Goal: Task Accomplishment & Management: Manage account settings

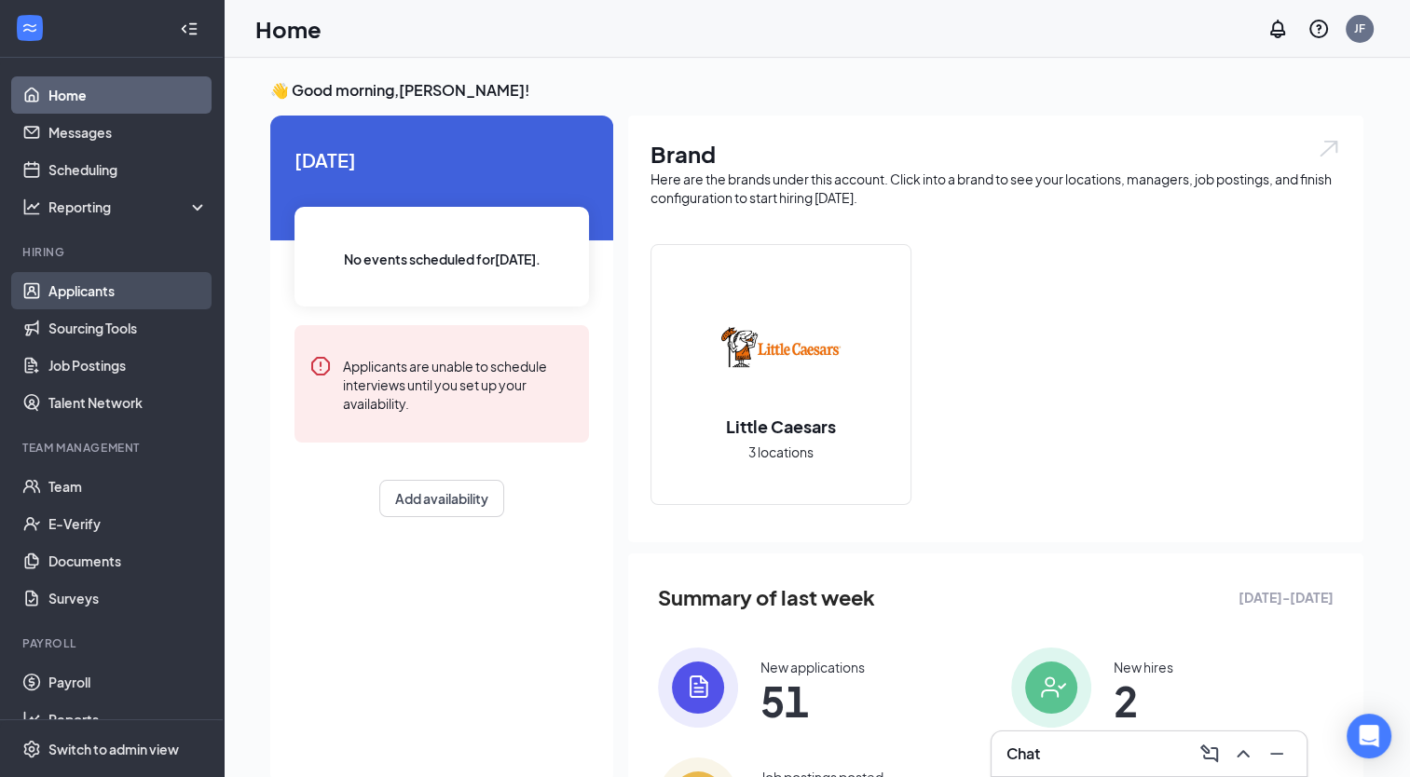
click at [168, 304] on link "Applicants" at bounding box center [127, 290] width 159 height 37
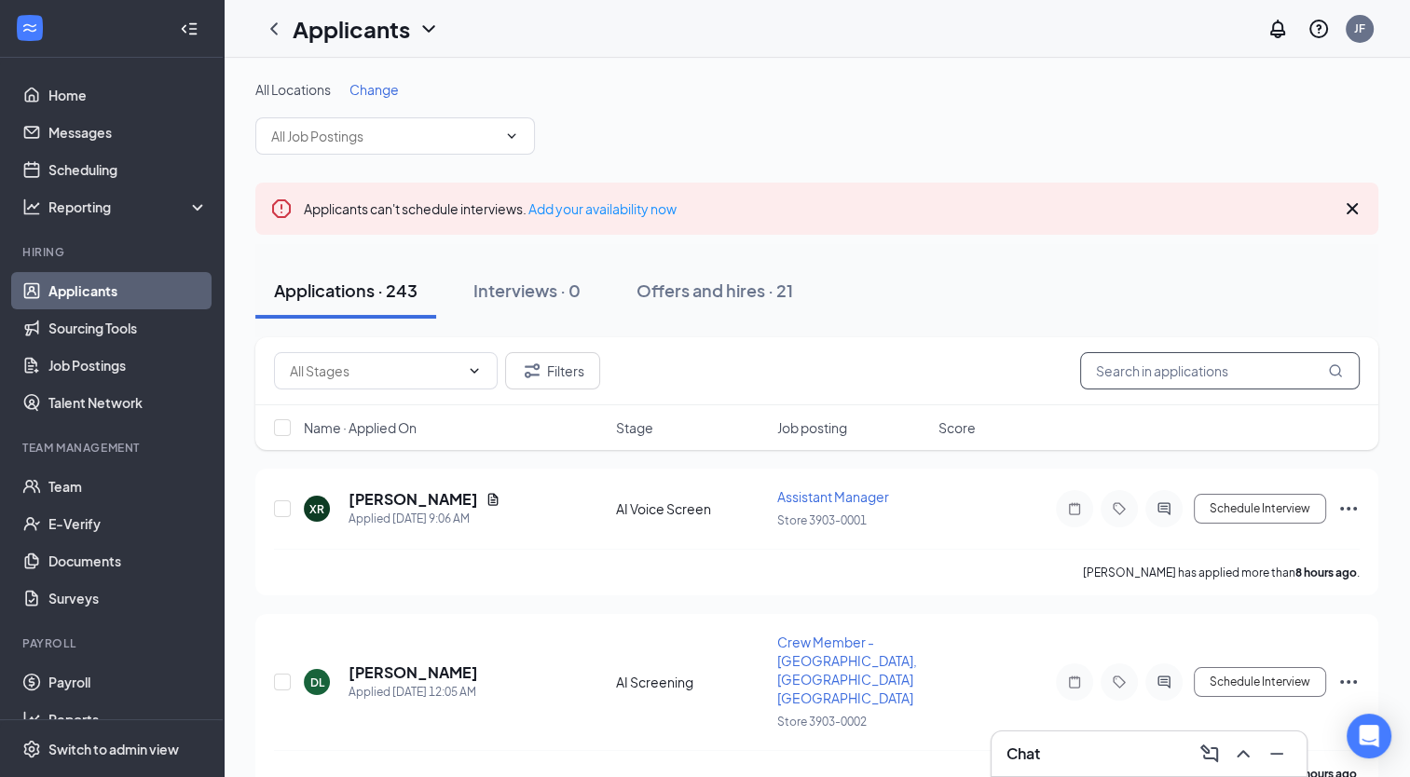
click at [1128, 377] on input "text" at bounding box center [1220, 370] width 280 height 37
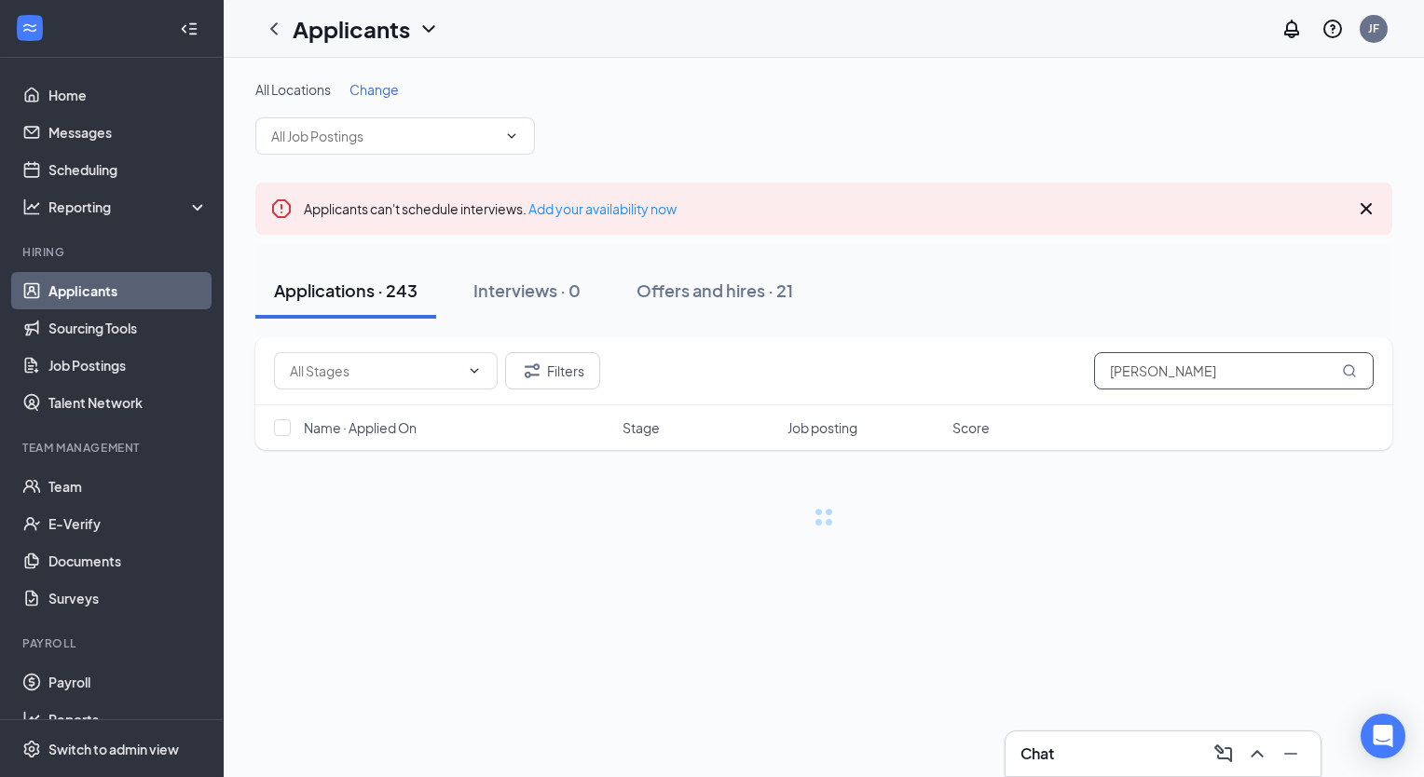
type input "[PERSON_NAME]"
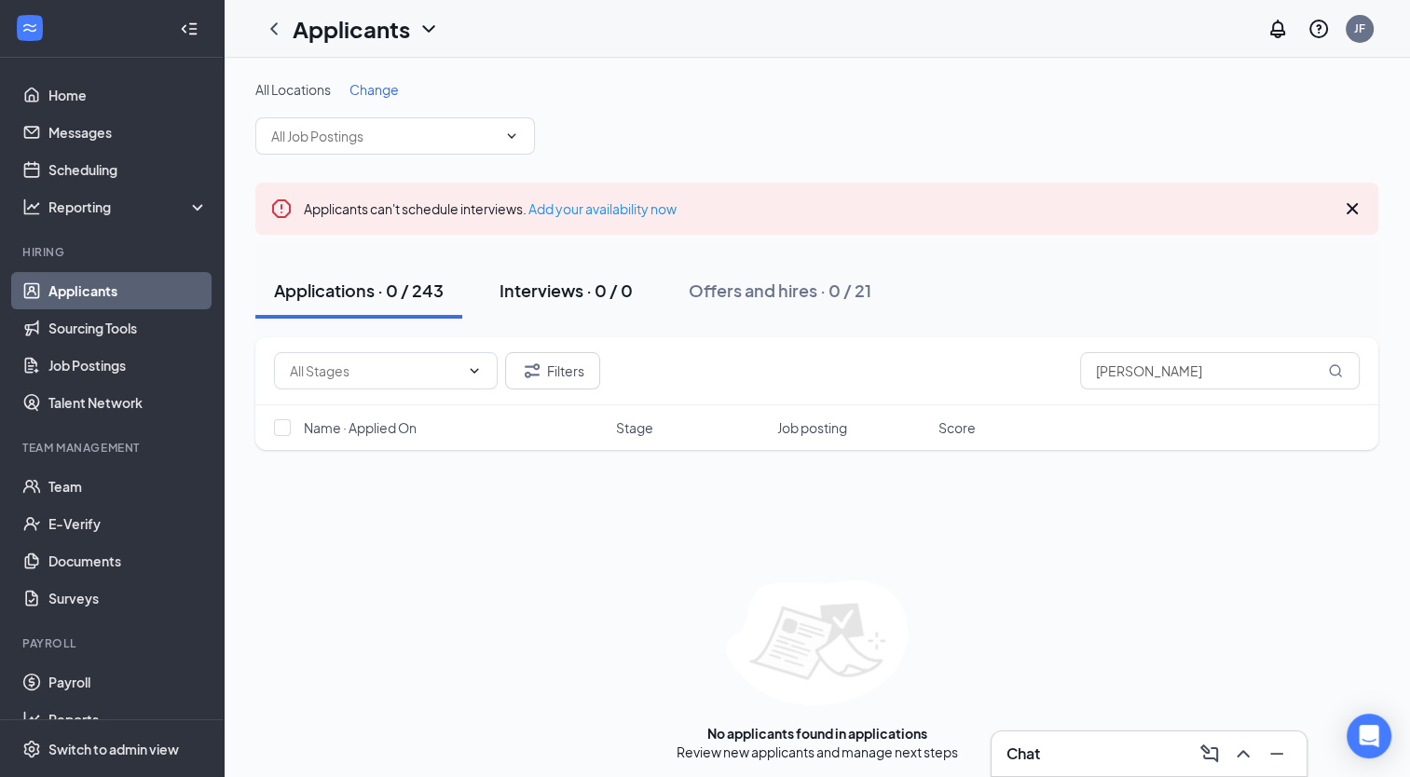
click at [592, 294] on div "Interviews · 0 / 0" at bounding box center [565, 290] width 133 height 23
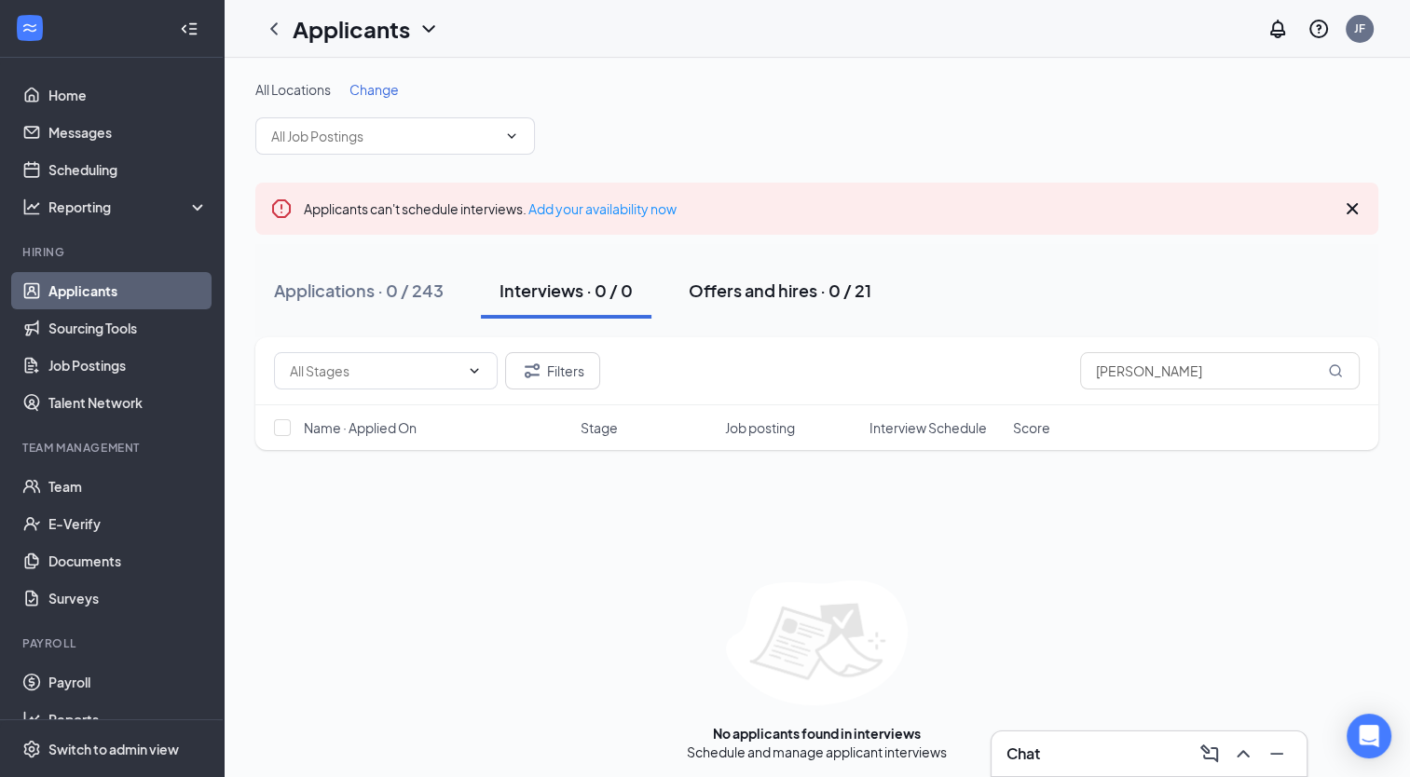
click at [760, 276] on button "Offers and hires · 0 / 21" at bounding box center [780, 291] width 220 height 56
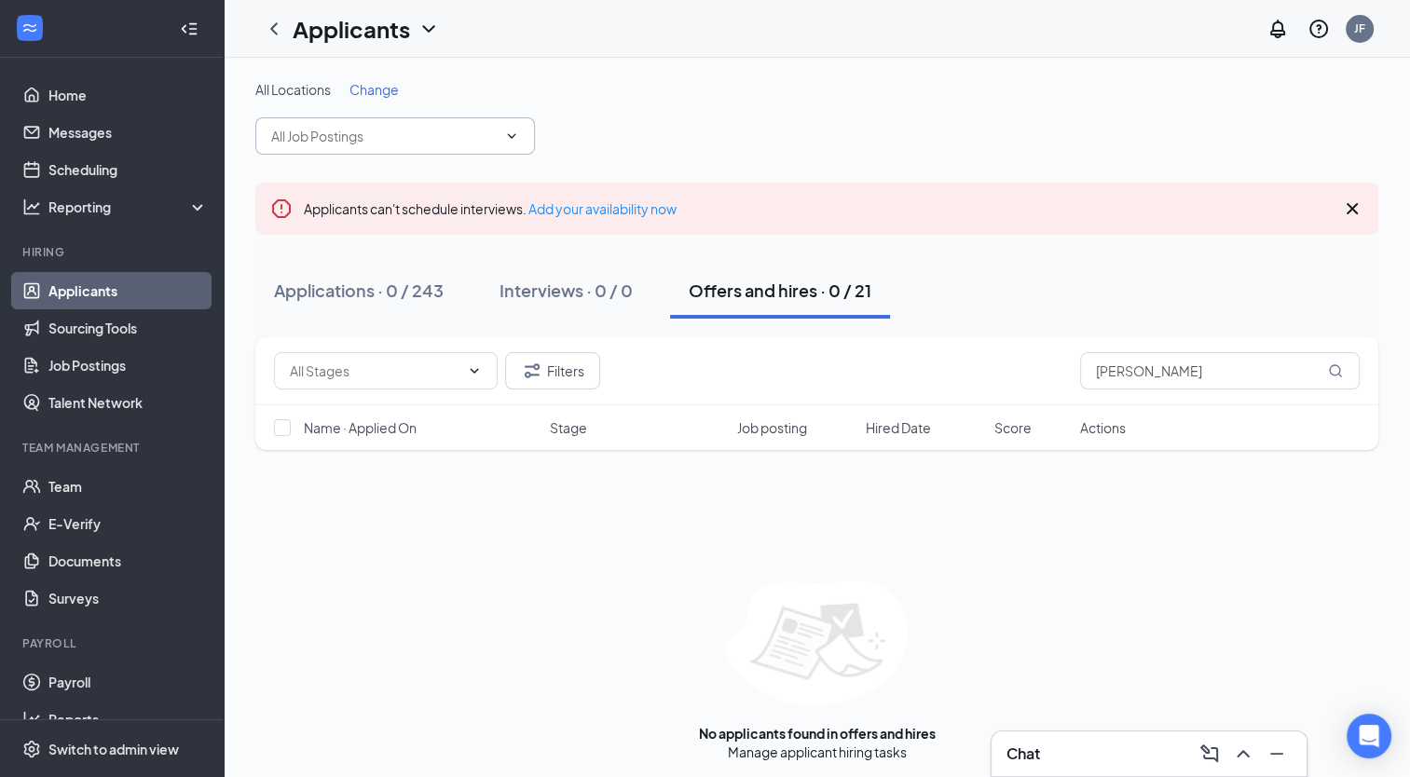
click at [445, 148] on span at bounding box center [395, 135] width 280 height 37
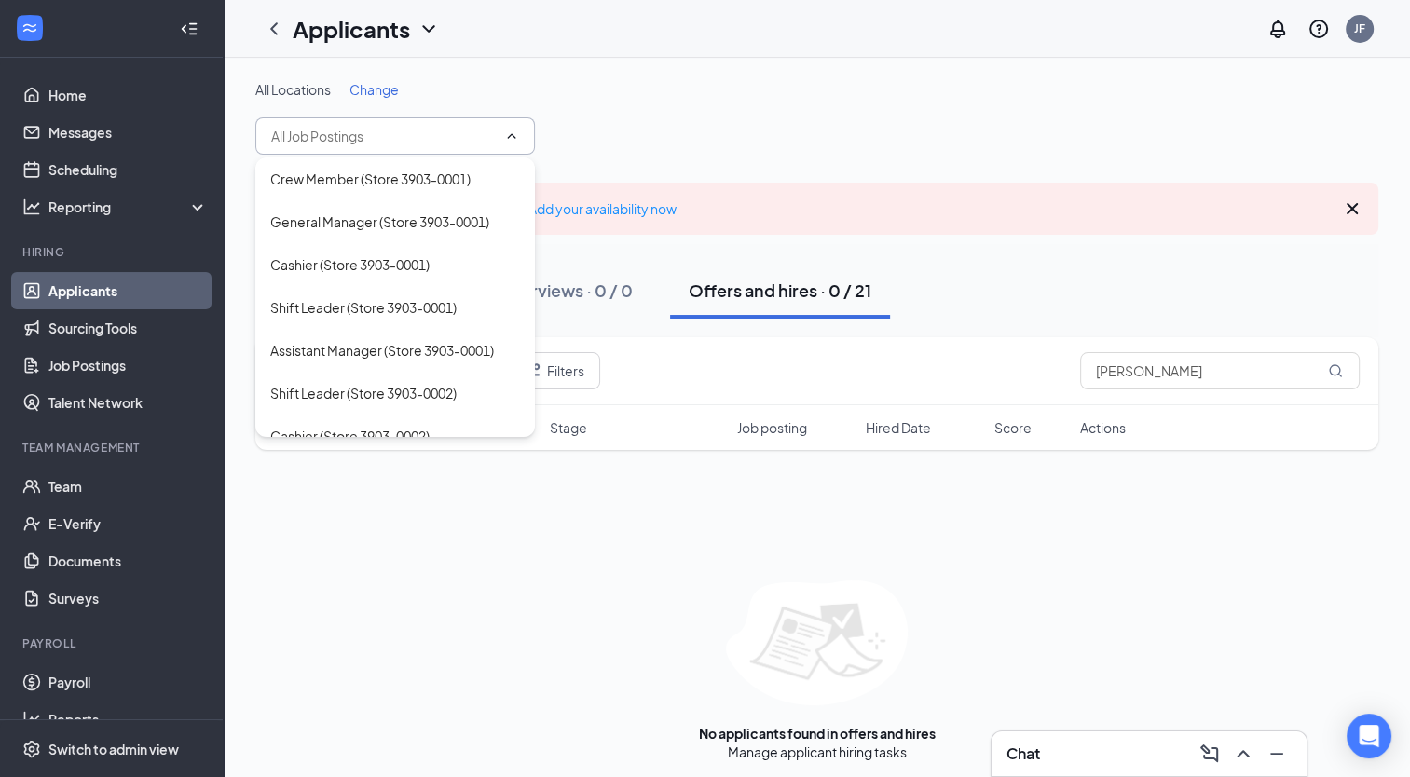
click at [507, 141] on icon "ChevronUp" at bounding box center [511, 136] width 15 height 15
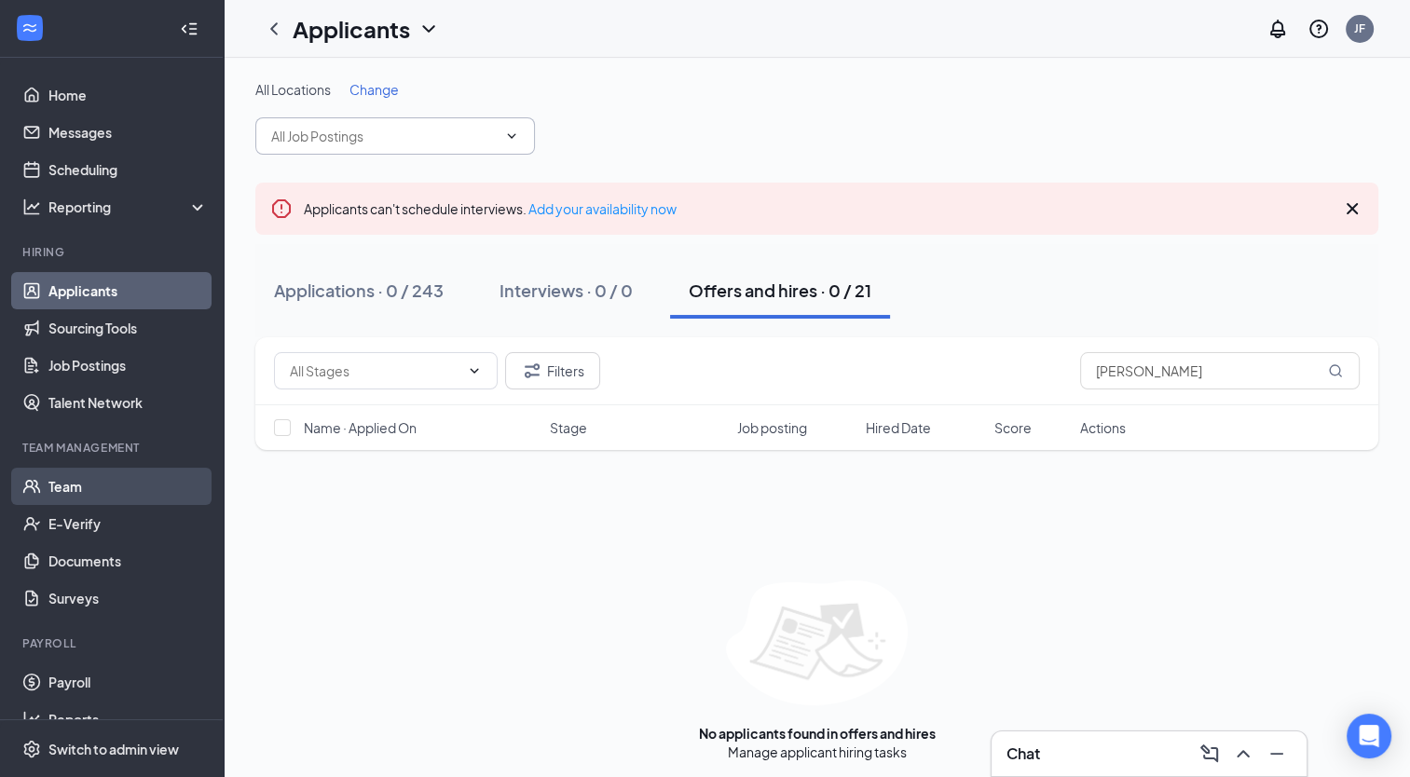
click at [97, 477] on link "Team" at bounding box center [127, 486] width 159 height 37
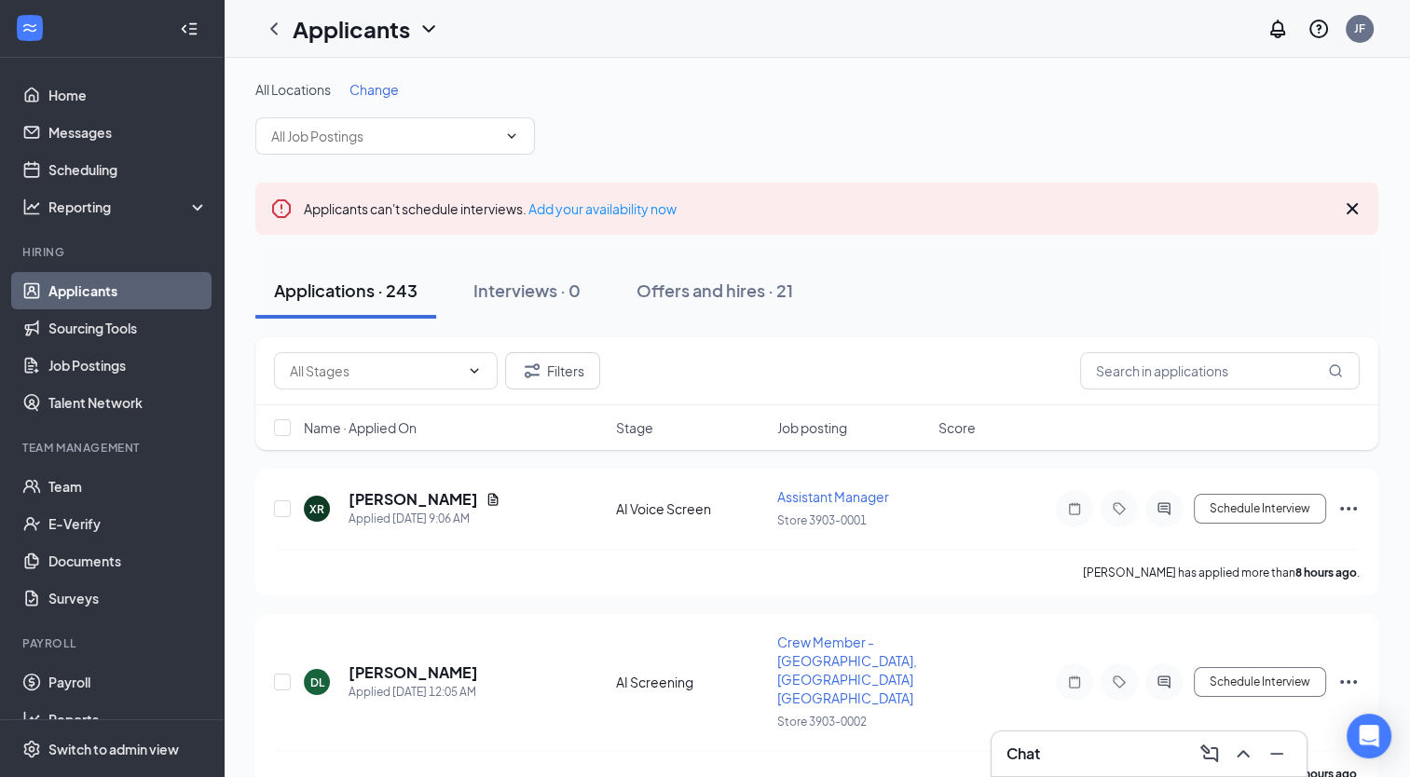
click at [389, 90] on span "Change" at bounding box center [373, 89] width 49 height 17
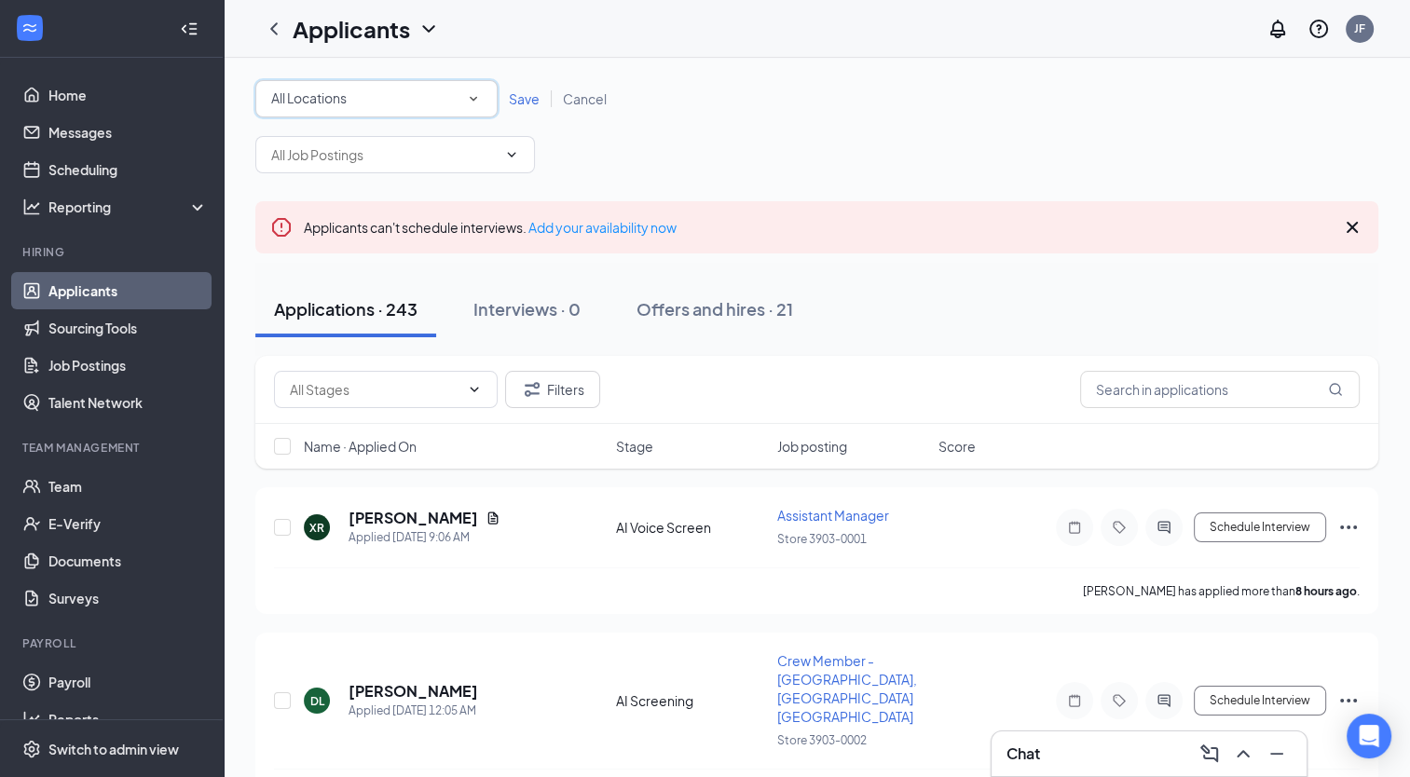
click at [463, 104] on div "All Locations" at bounding box center [376, 99] width 211 height 22
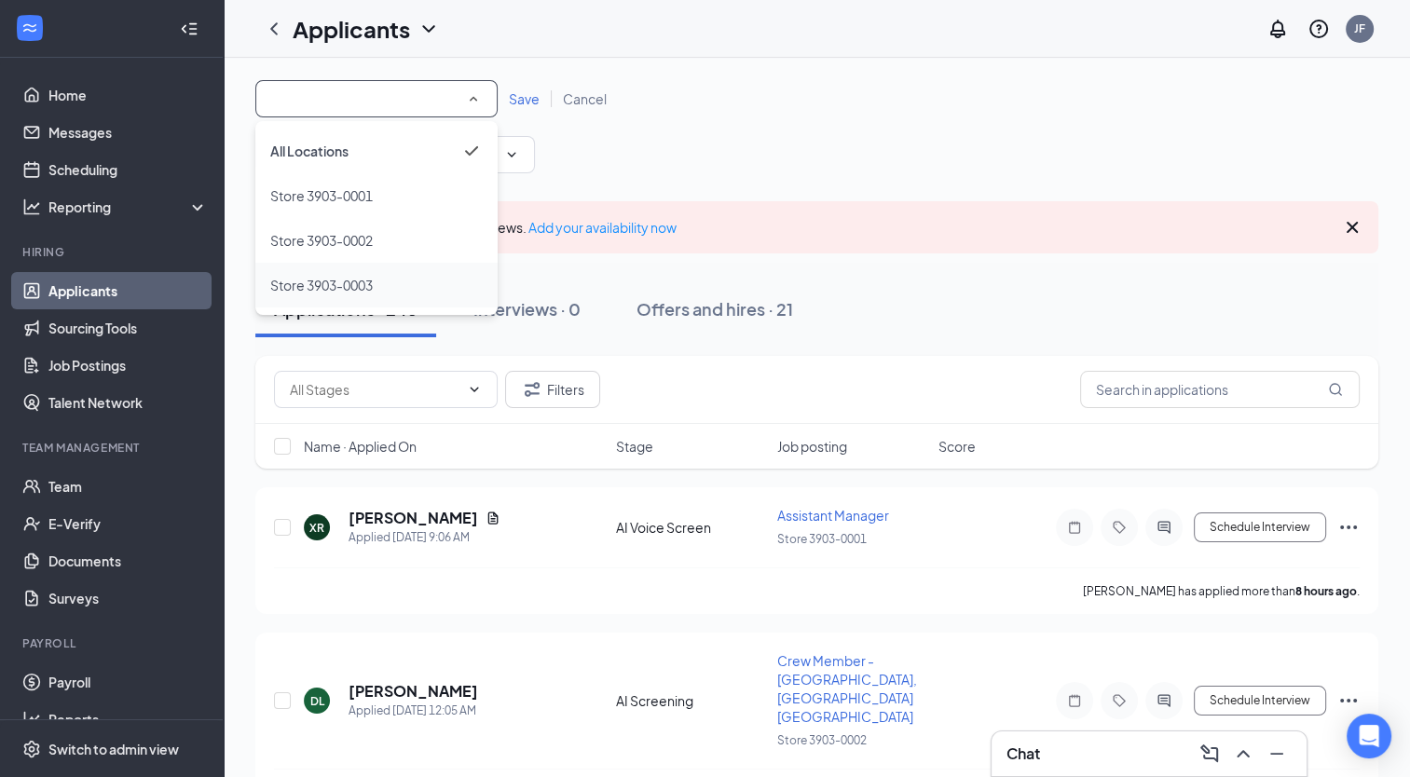
click at [396, 287] on div "Store 3903-0003" at bounding box center [376, 285] width 212 height 22
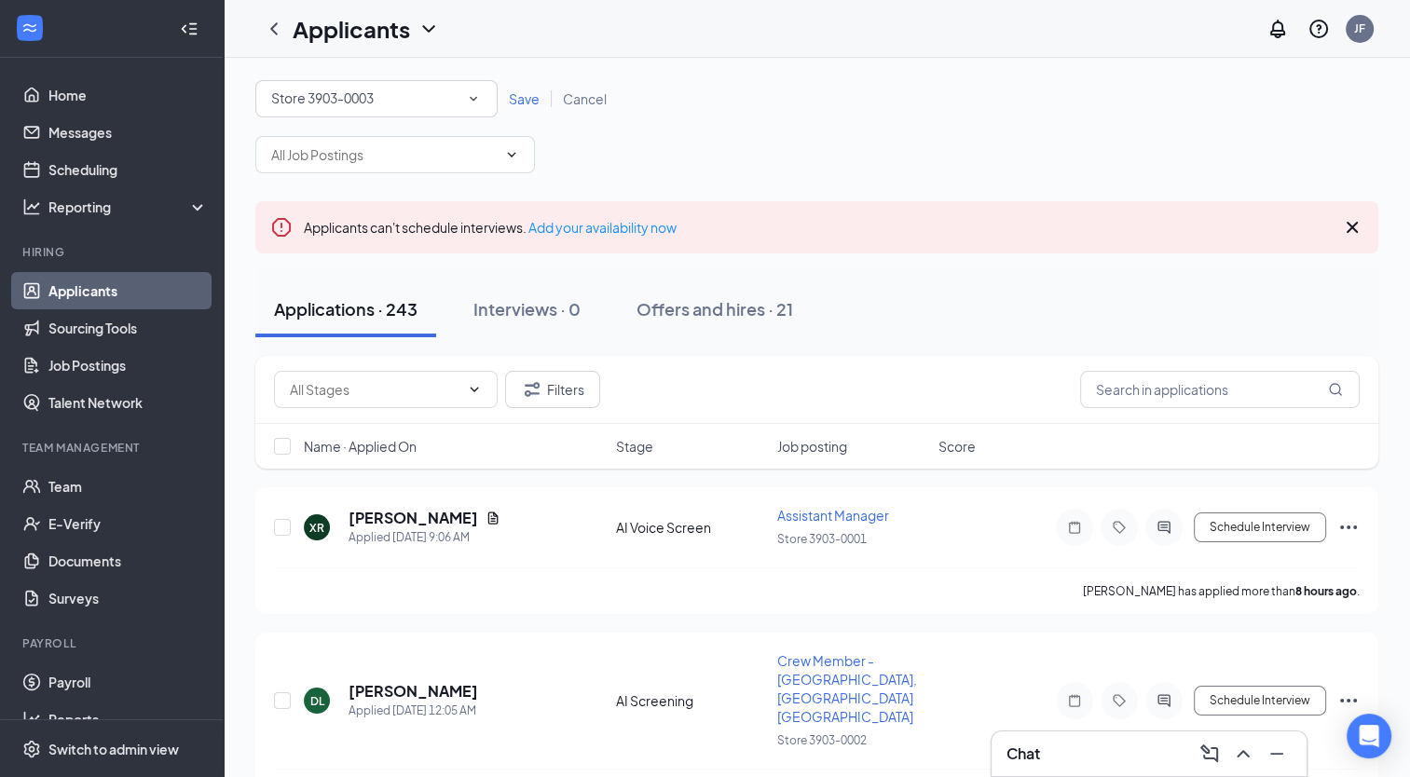
click at [515, 108] on div "All Locations Store 3903-0003 Save Cancel" at bounding box center [816, 98] width 1123 height 37
click at [519, 97] on span "Save" at bounding box center [524, 98] width 31 height 17
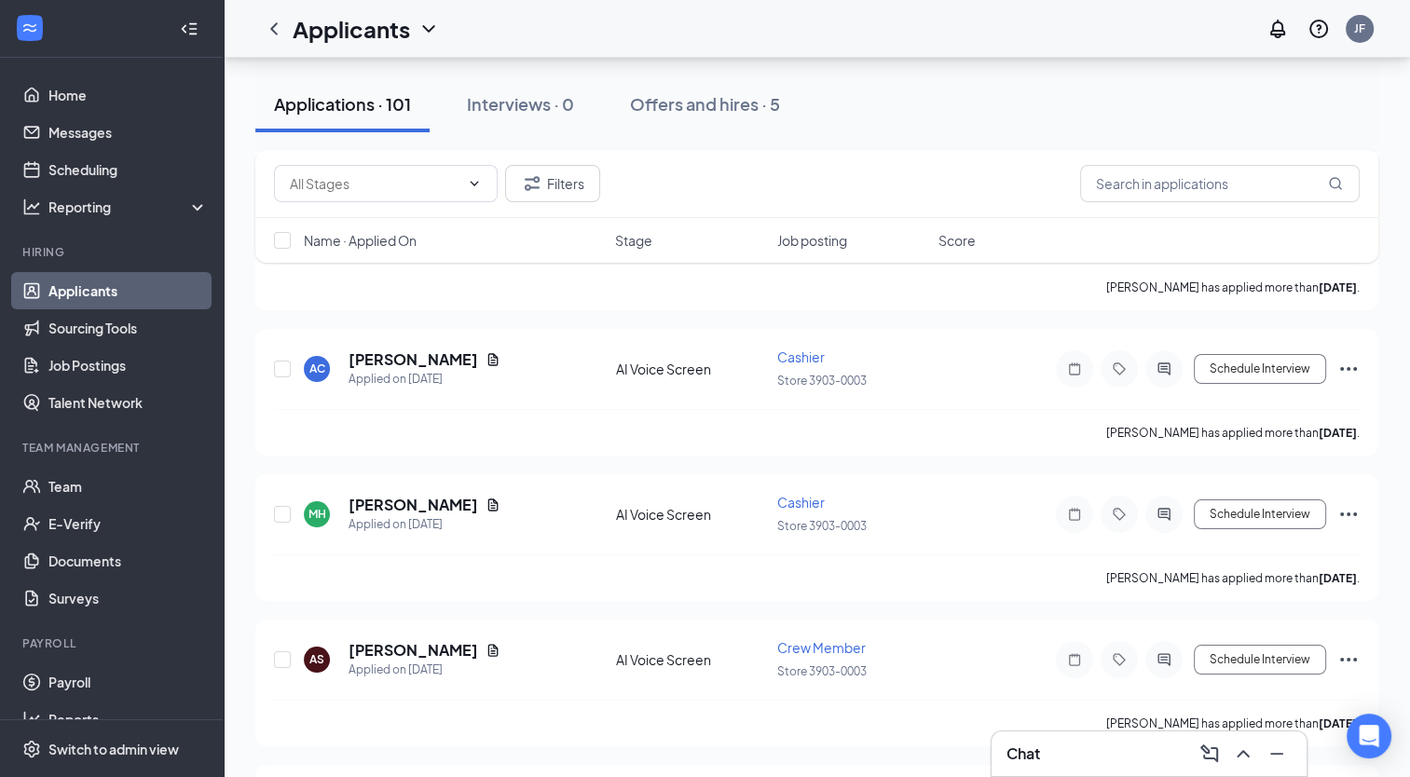
scroll to position [6709, 0]
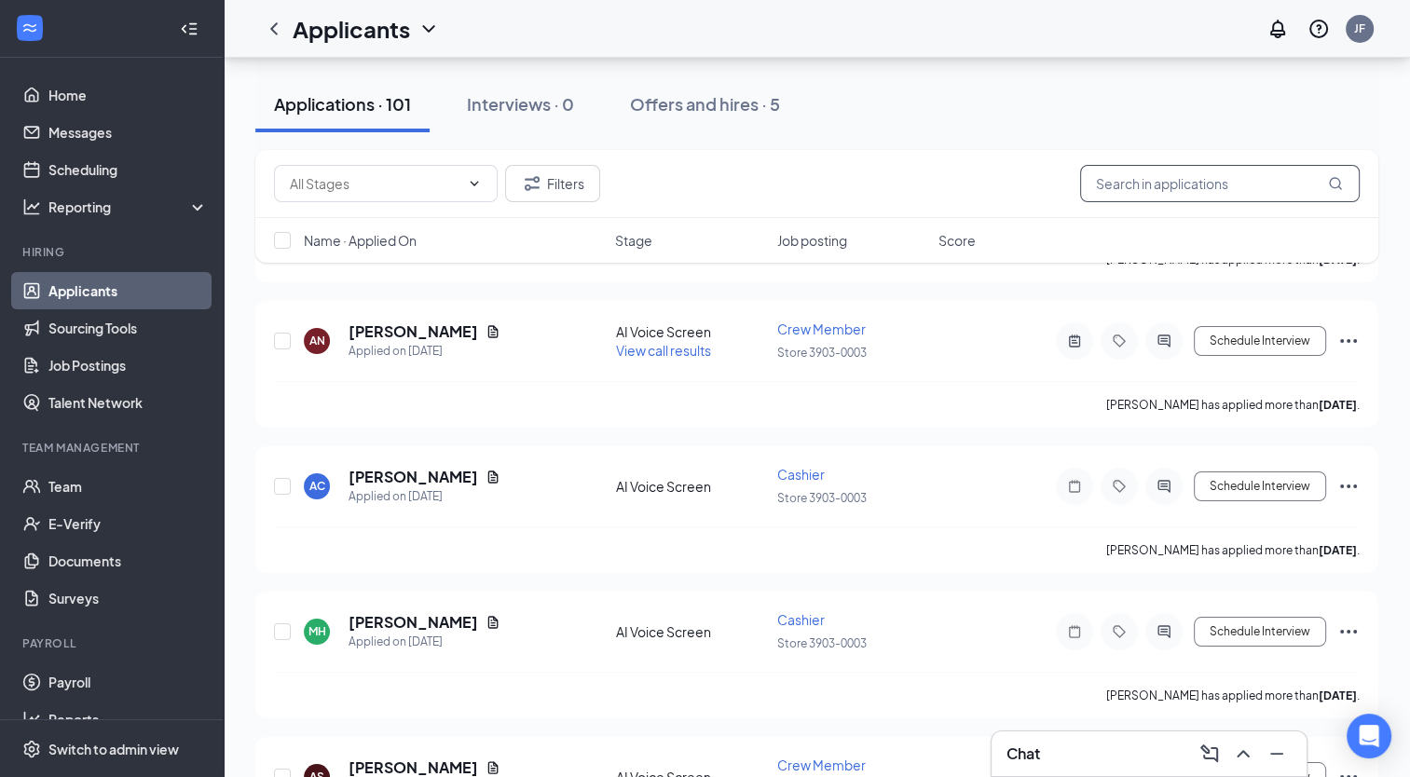
click at [1094, 196] on input "text" at bounding box center [1220, 183] width 280 height 37
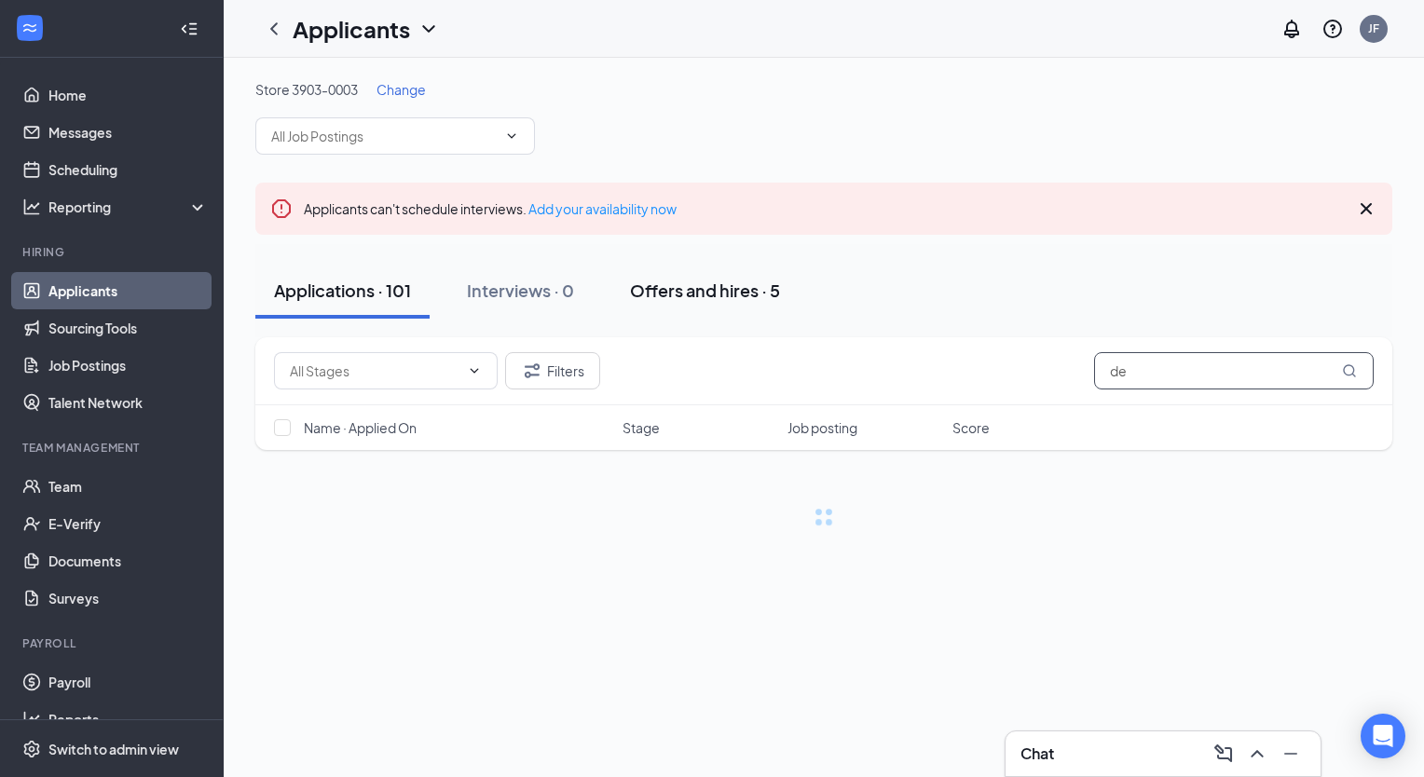
type input "de"
click at [749, 297] on div "Offers and hires · 5" at bounding box center [705, 290] width 150 height 23
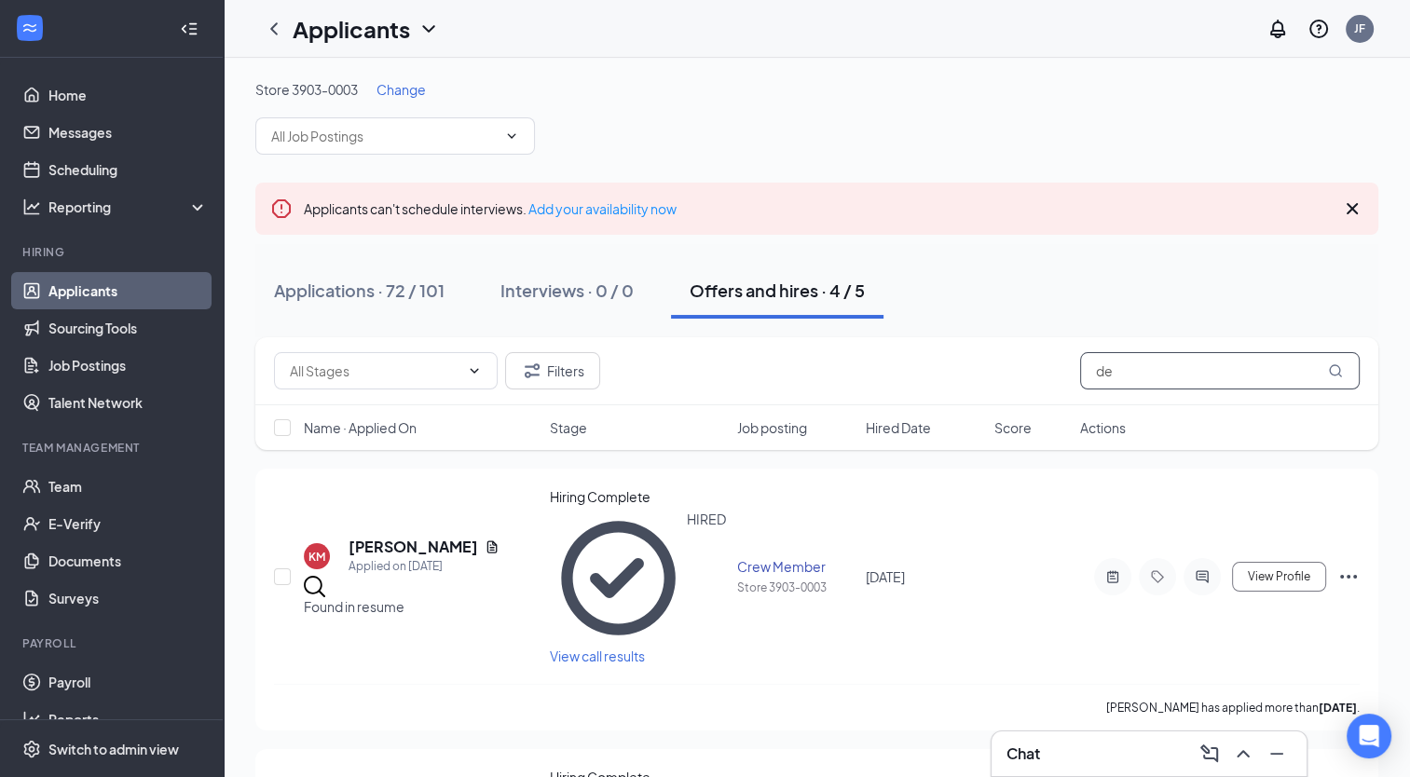
click at [1157, 384] on input "de" at bounding box center [1220, 370] width 280 height 37
type input "d"
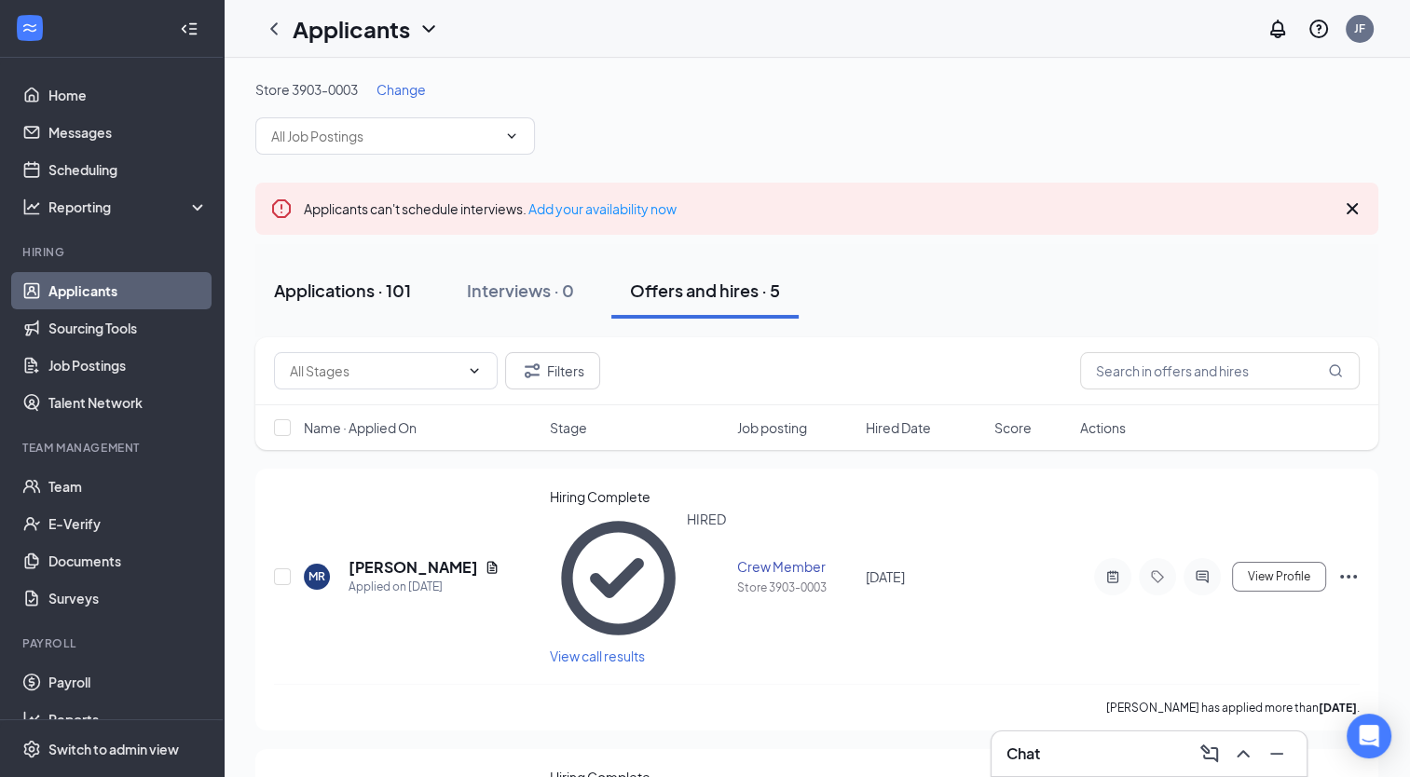
click at [385, 303] on button "Applications · 101" at bounding box center [342, 291] width 174 height 56
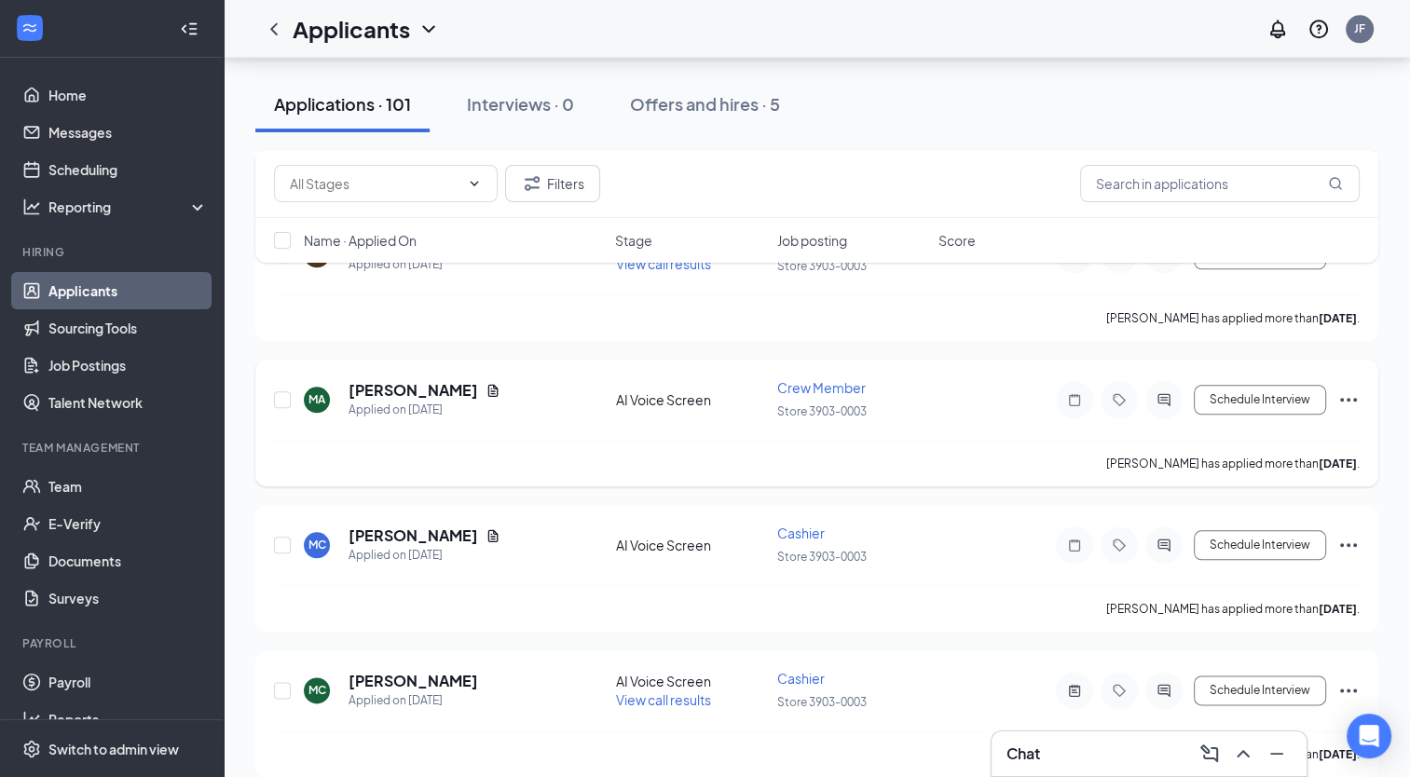
scroll to position [2143, 0]
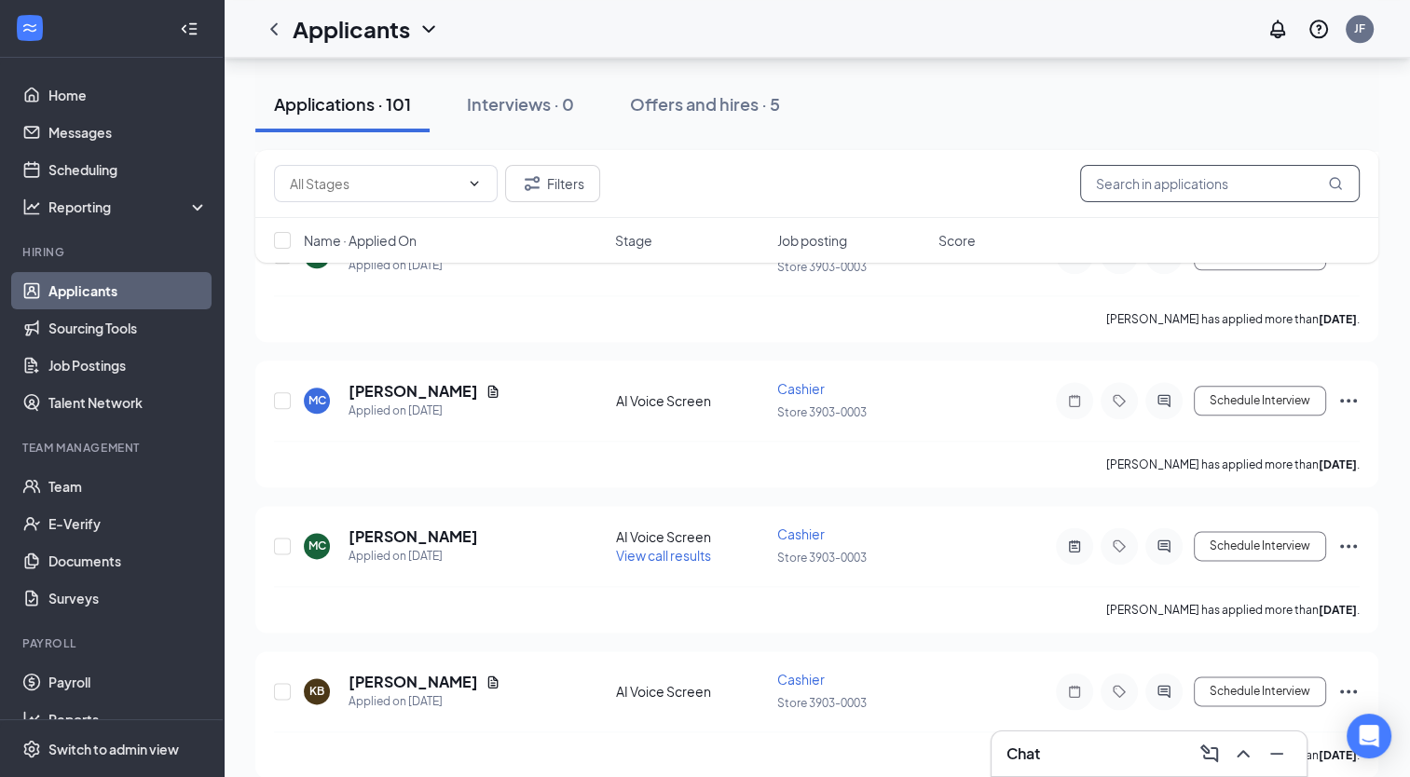
click at [1211, 192] on input "text" at bounding box center [1220, 183] width 280 height 37
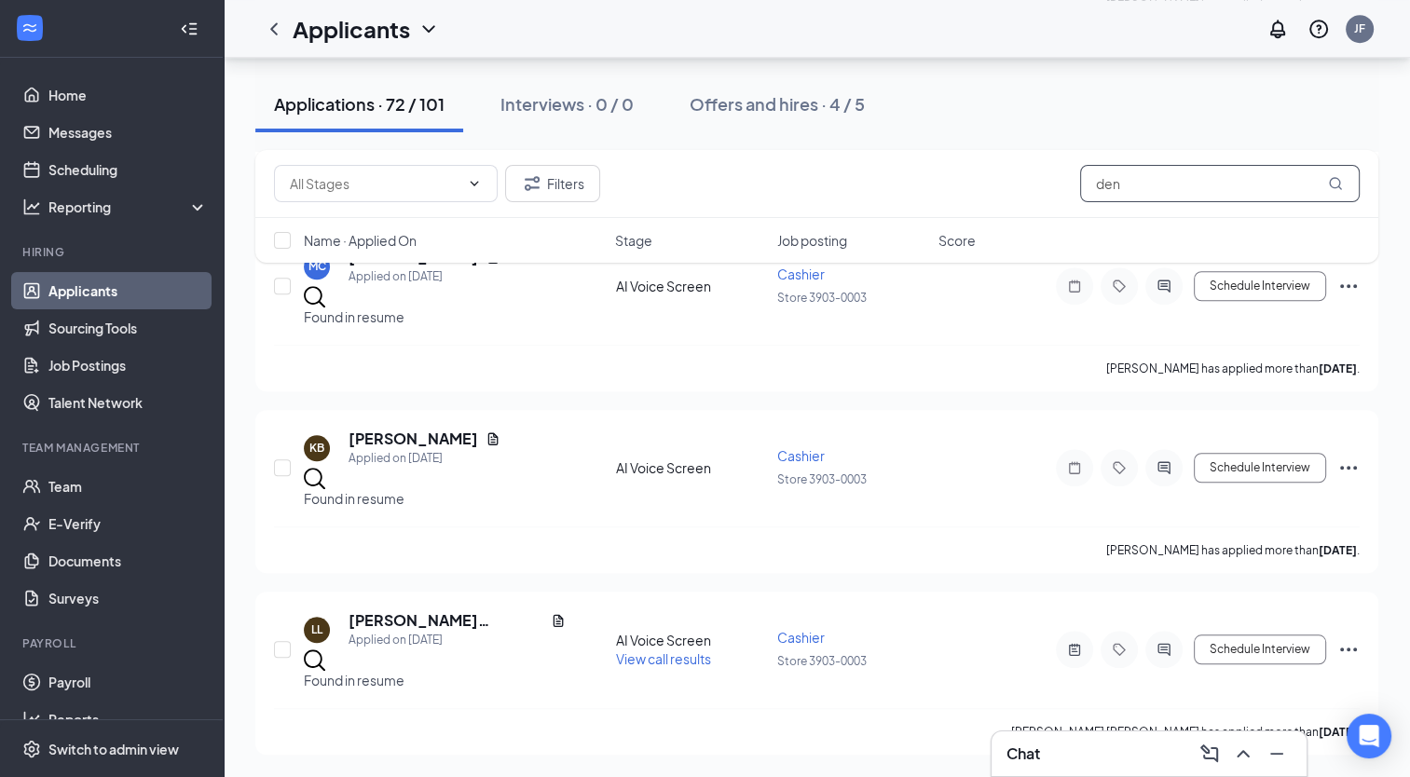
scroll to position [1370, 0]
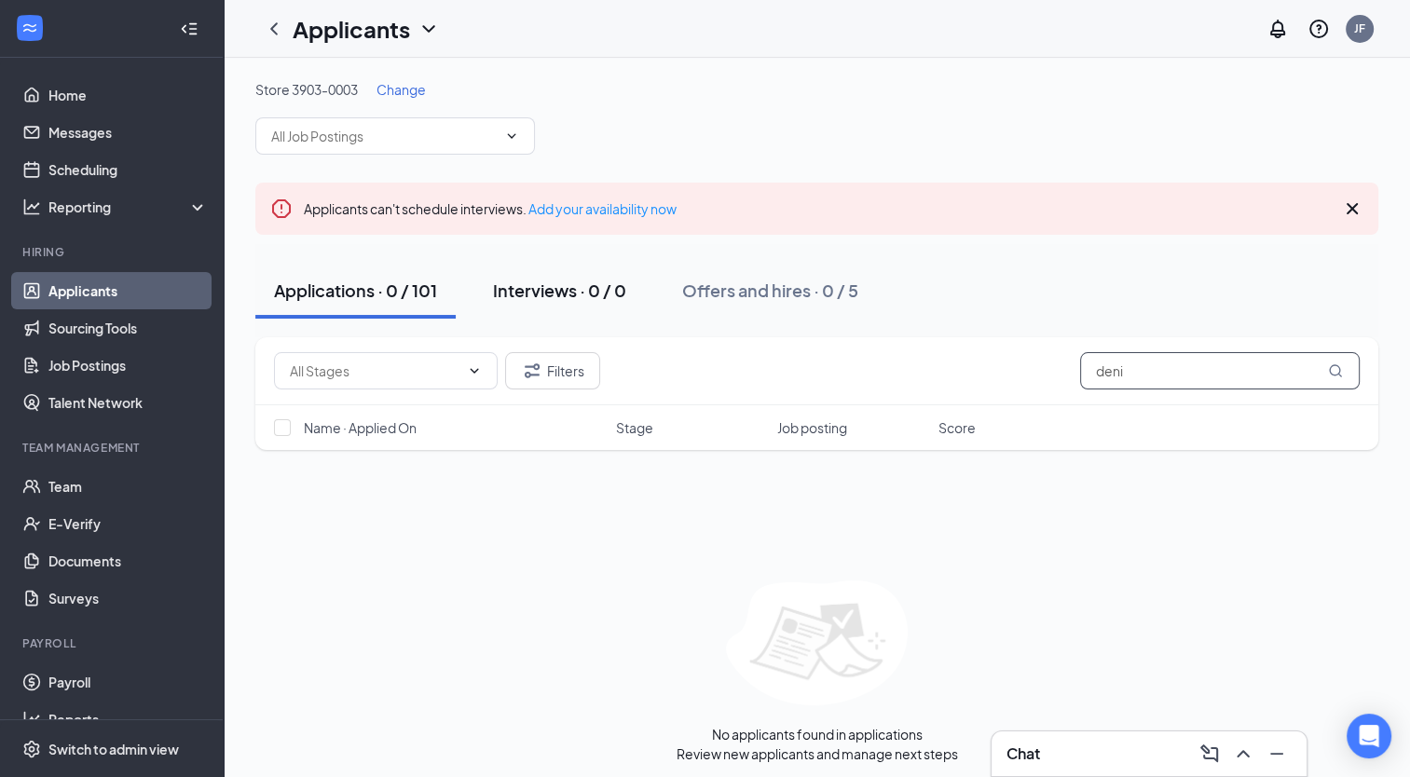
type input "deni"
click at [588, 280] on div "Interviews · 0 / 0" at bounding box center [559, 290] width 133 height 23
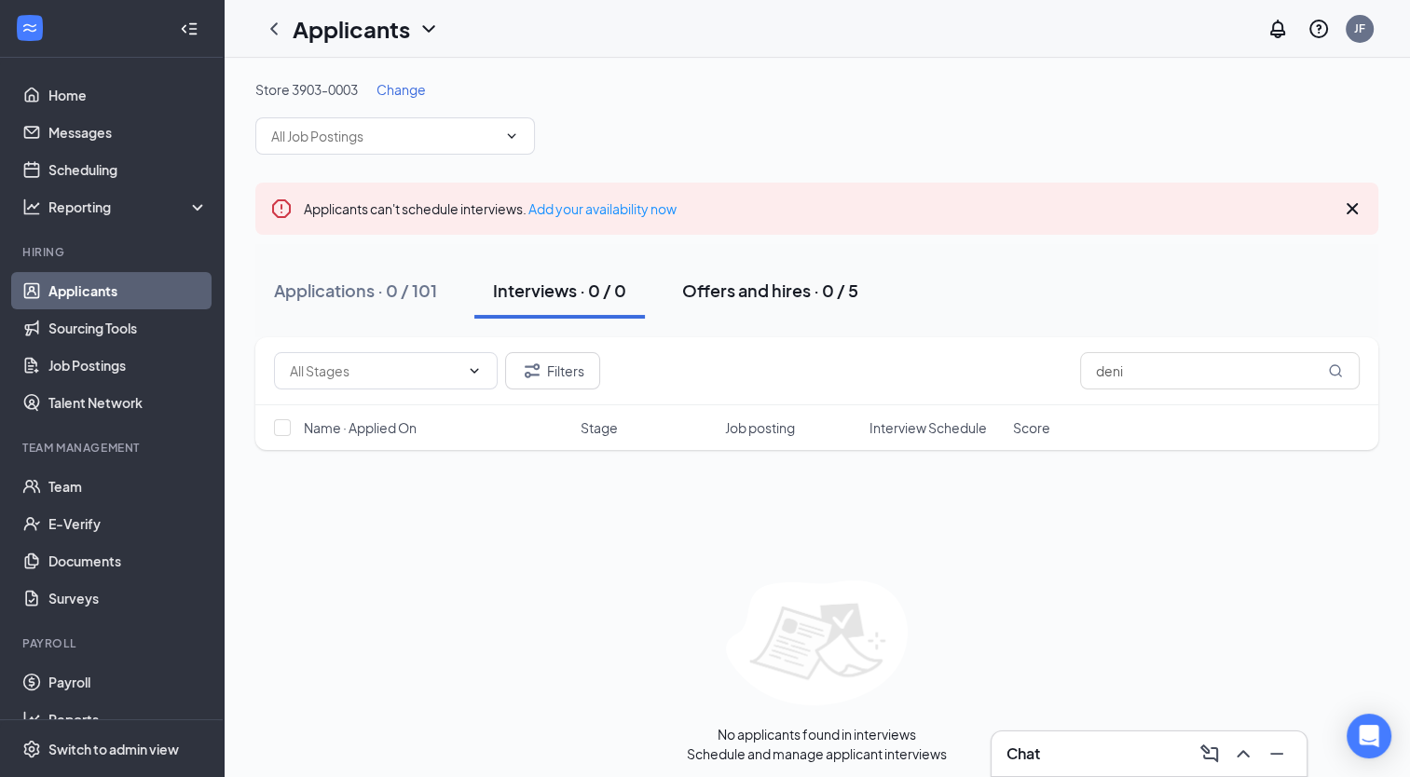
click at [735, 294] on div "Offers and hires · 0 / 5" at bounding box center [770, 290] width 176 height 23
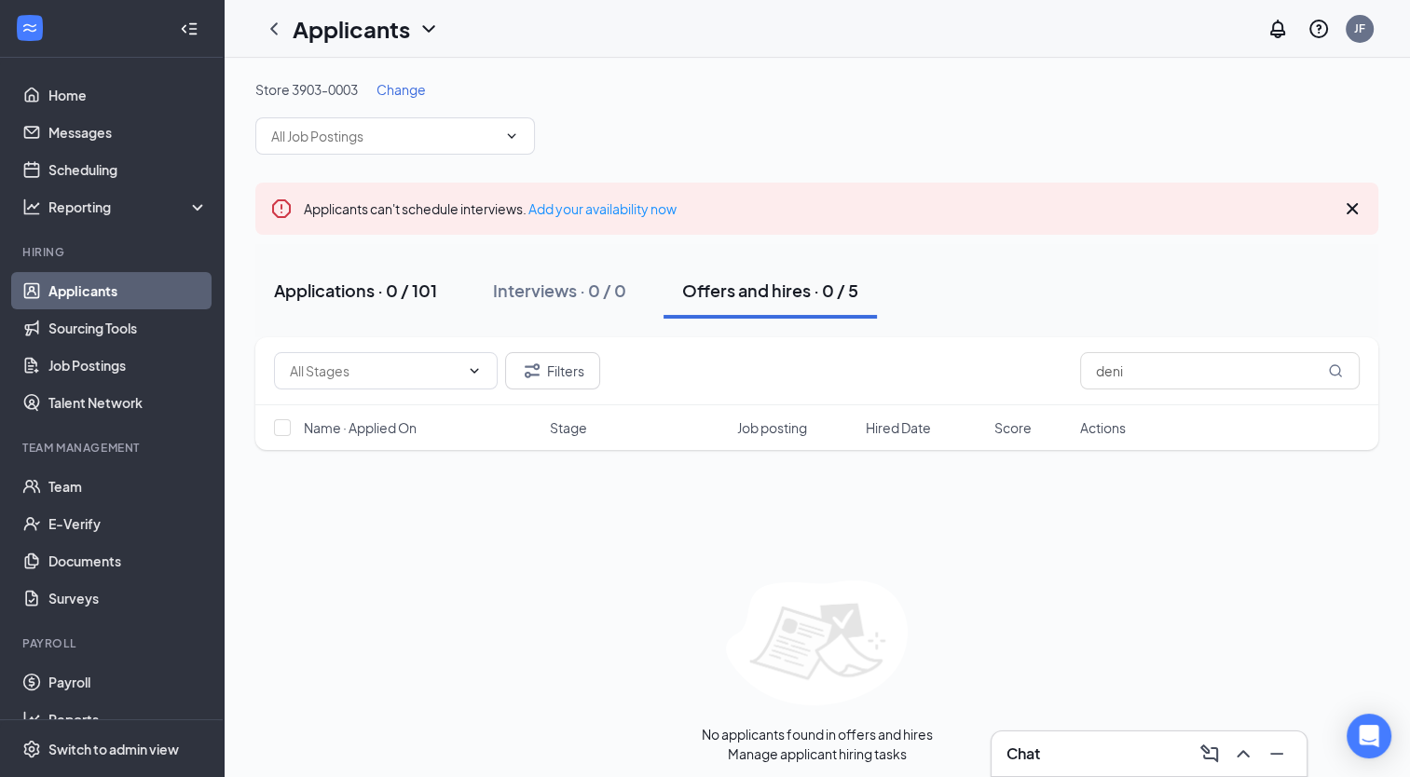
click at [436, 289] on div "Applications · 0 / 101" at bounding box center [355, 290] width 163 height 23
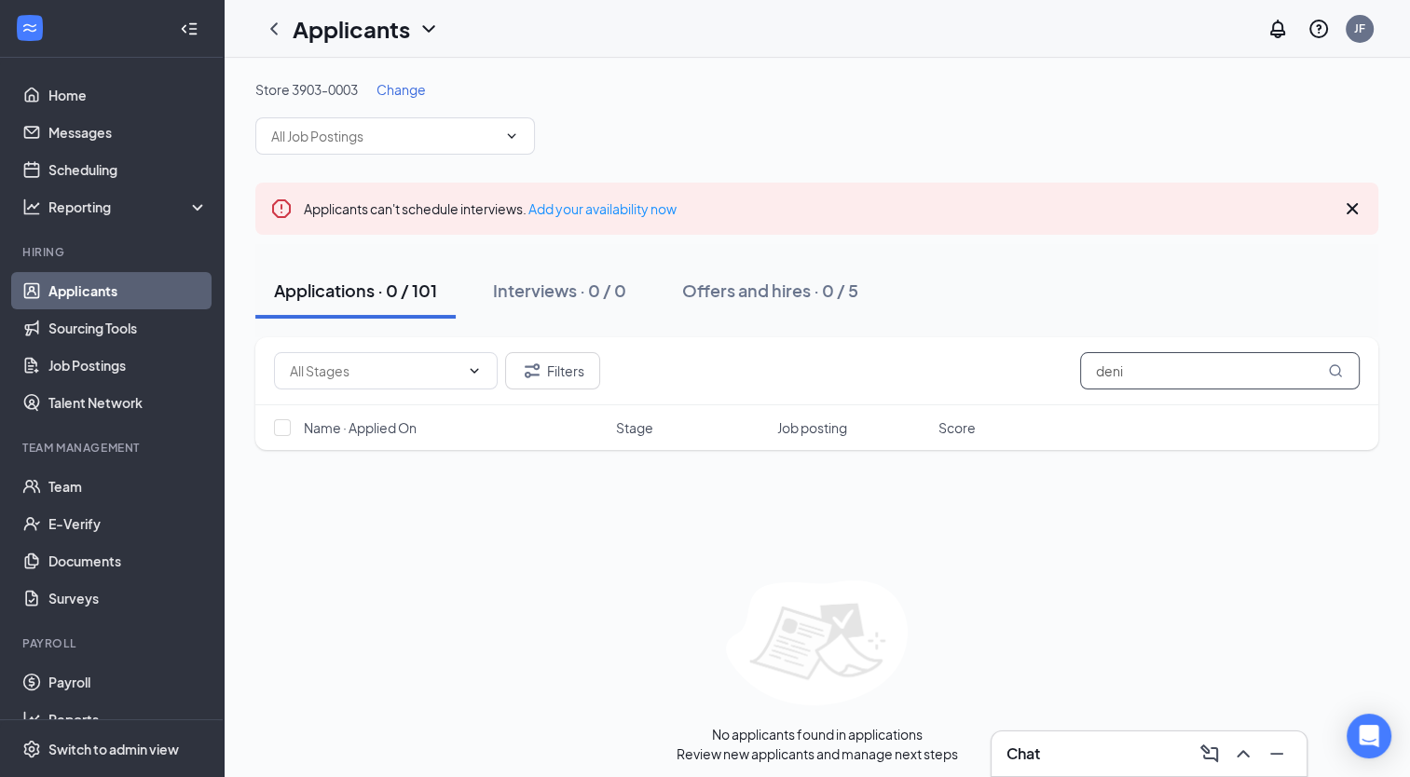
click at [1159, 372] on input "deni" at bounding box center [1220, 370] width 280 height 37
click at [404, 82] on span "Change" at bounding box center [400, 89] width 49 height 17
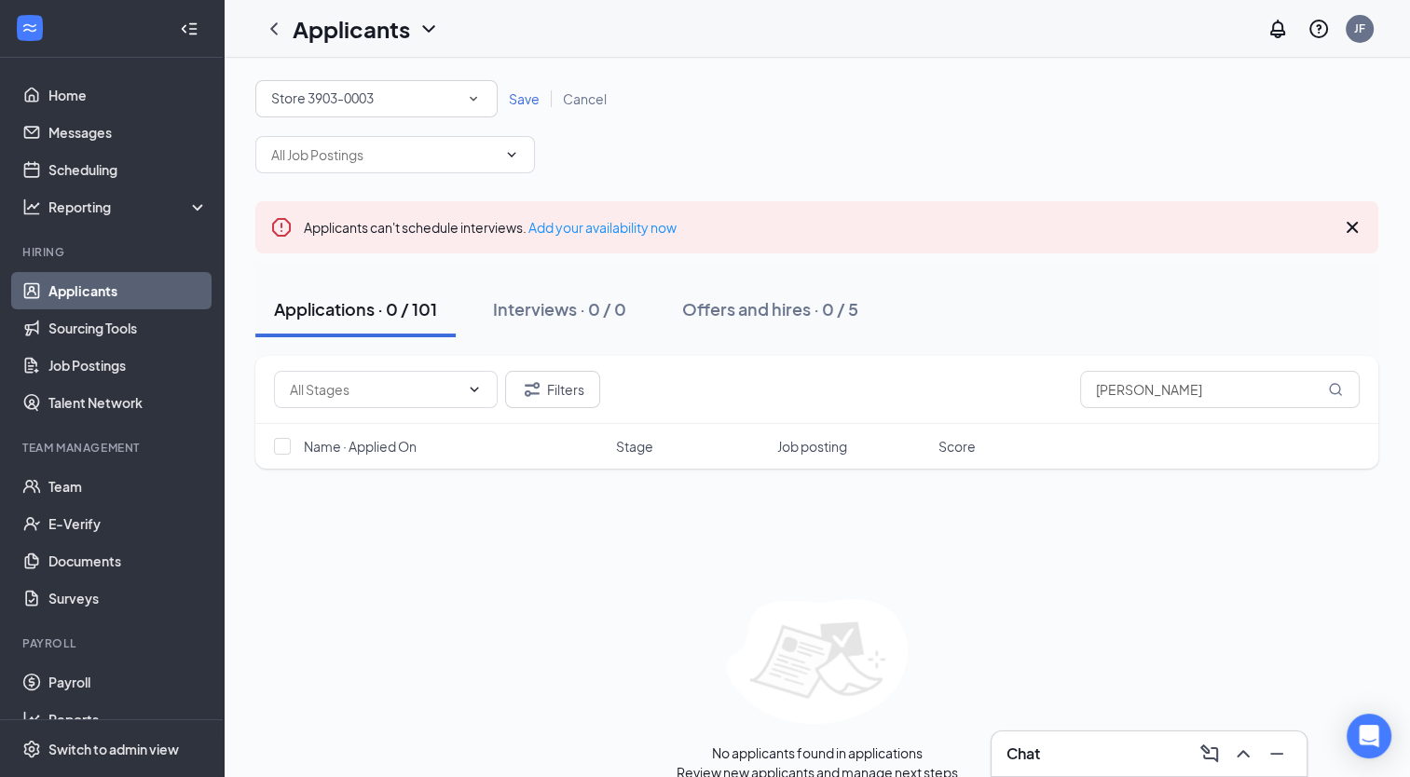
click at [390, 99] on div "Store 3903-0003" at bounding box center [376, 99] width 211 height 22
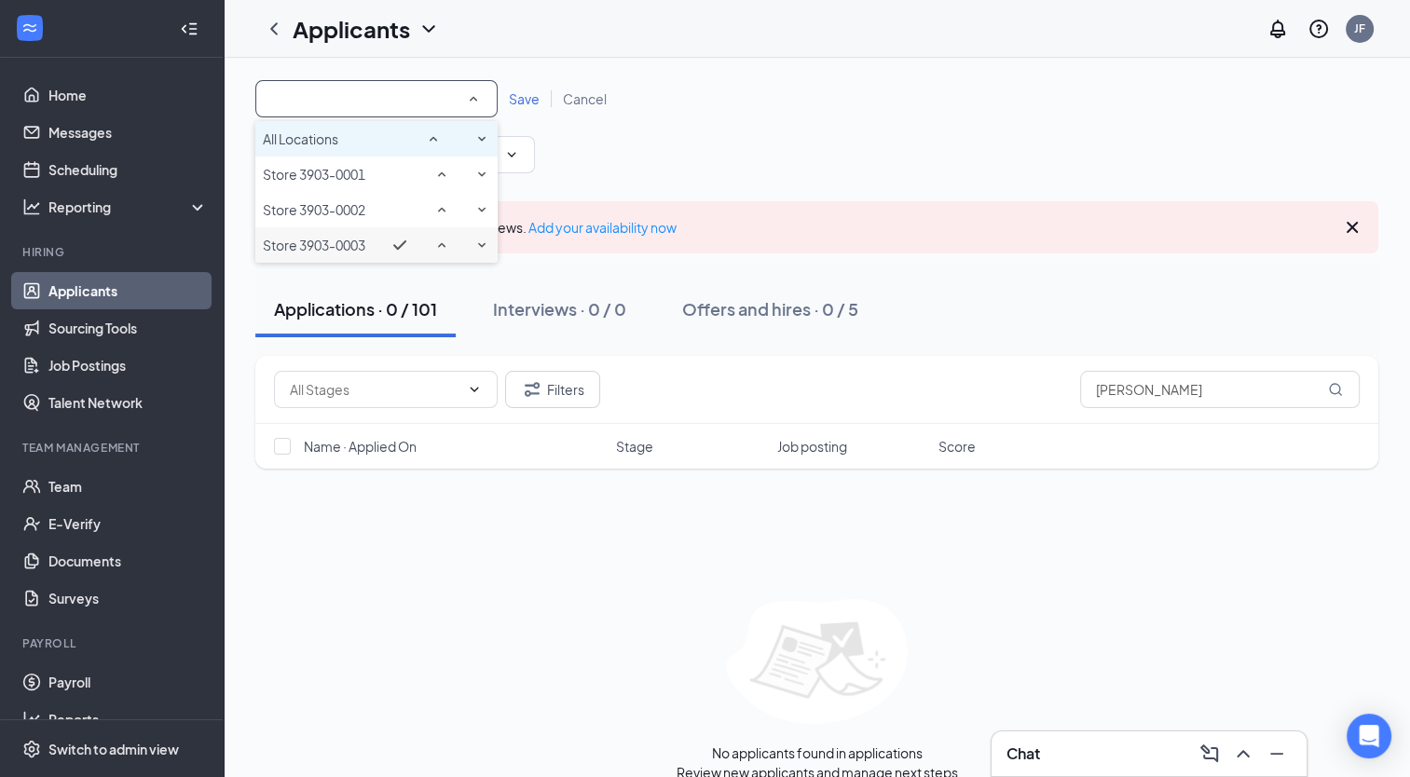
click at [384, 150] on div "All Locations" at bounding box center [376, 139] width 227 height 22
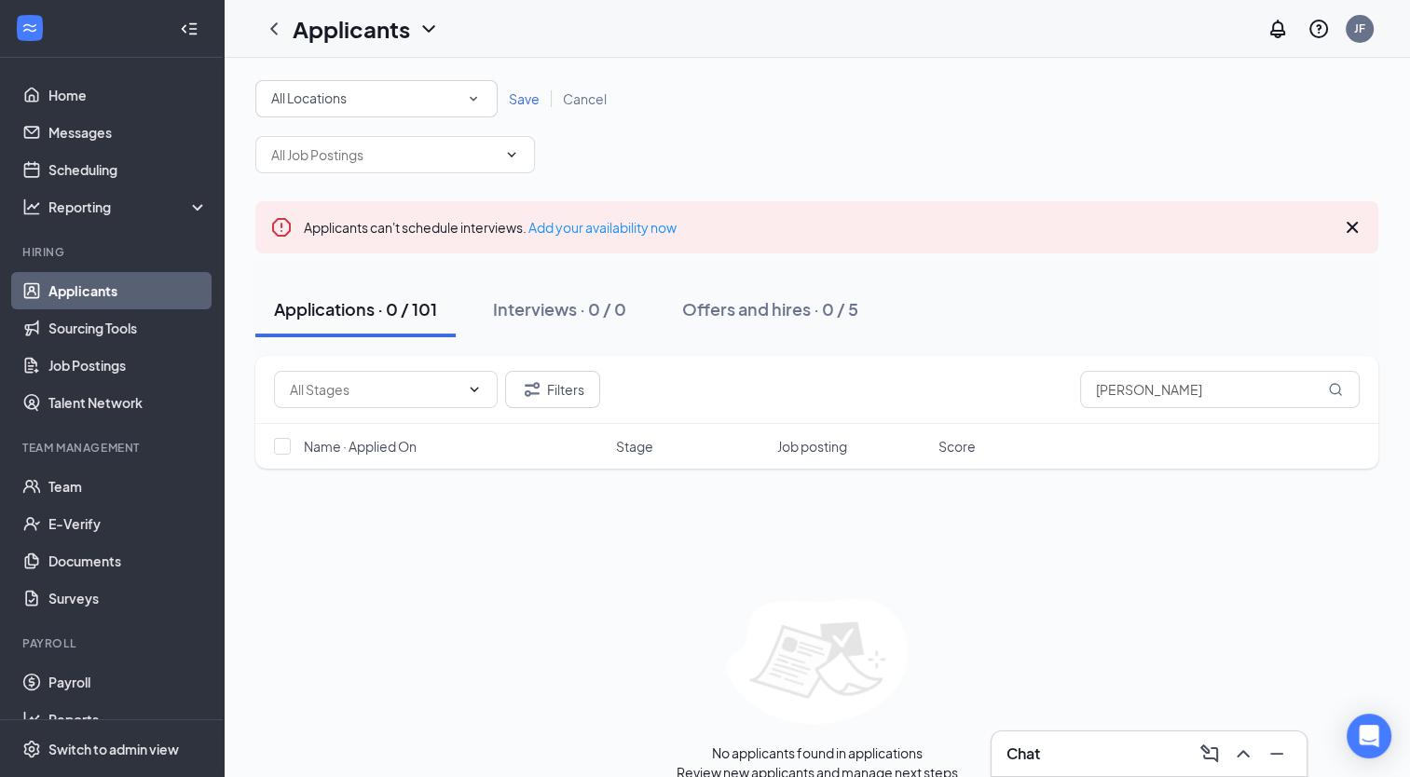
click at [525, 102] on span "Save" at bounding box center [524, 98] width 31 height 17
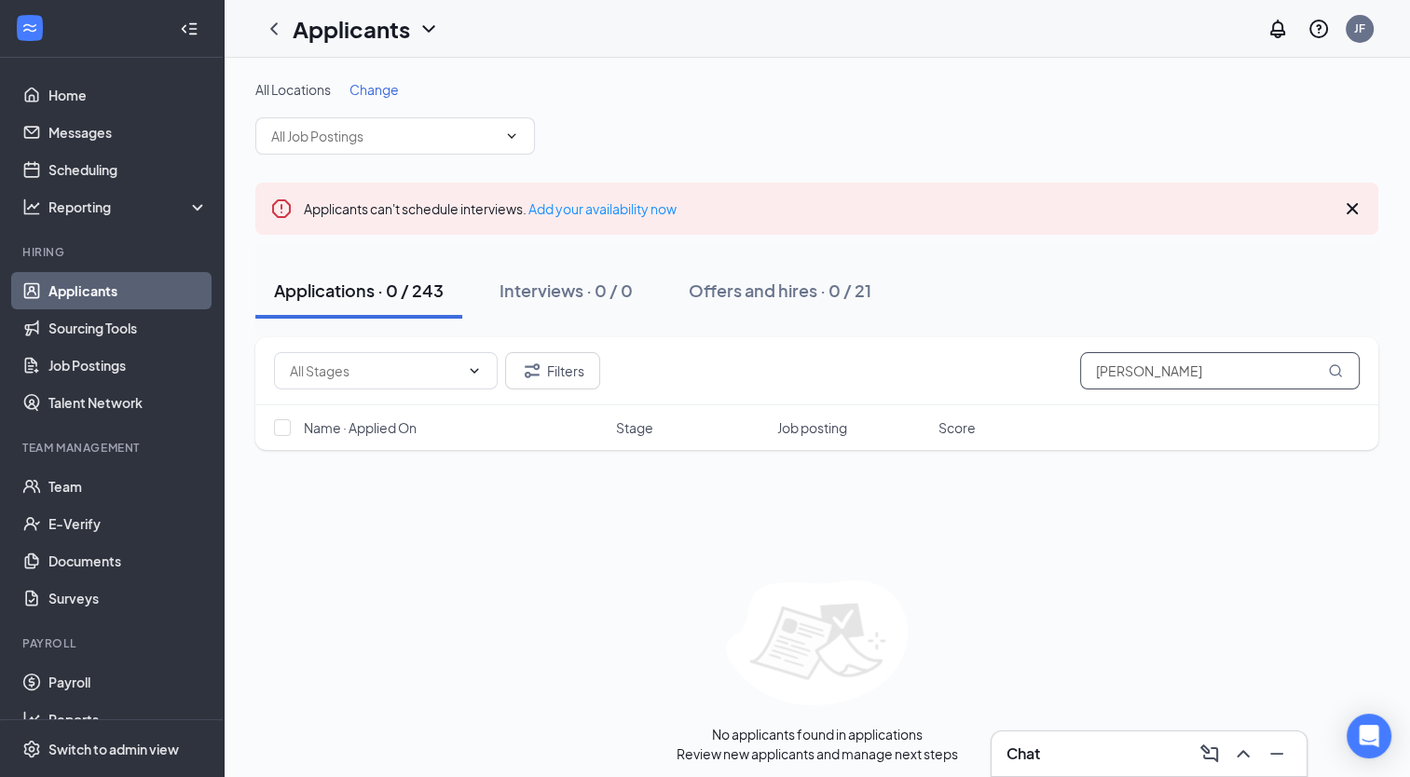
click at [1199, 372] on input "[PERSON_NAME]" at bounding box center [1220, 370] width 280 height 37
type input "d"
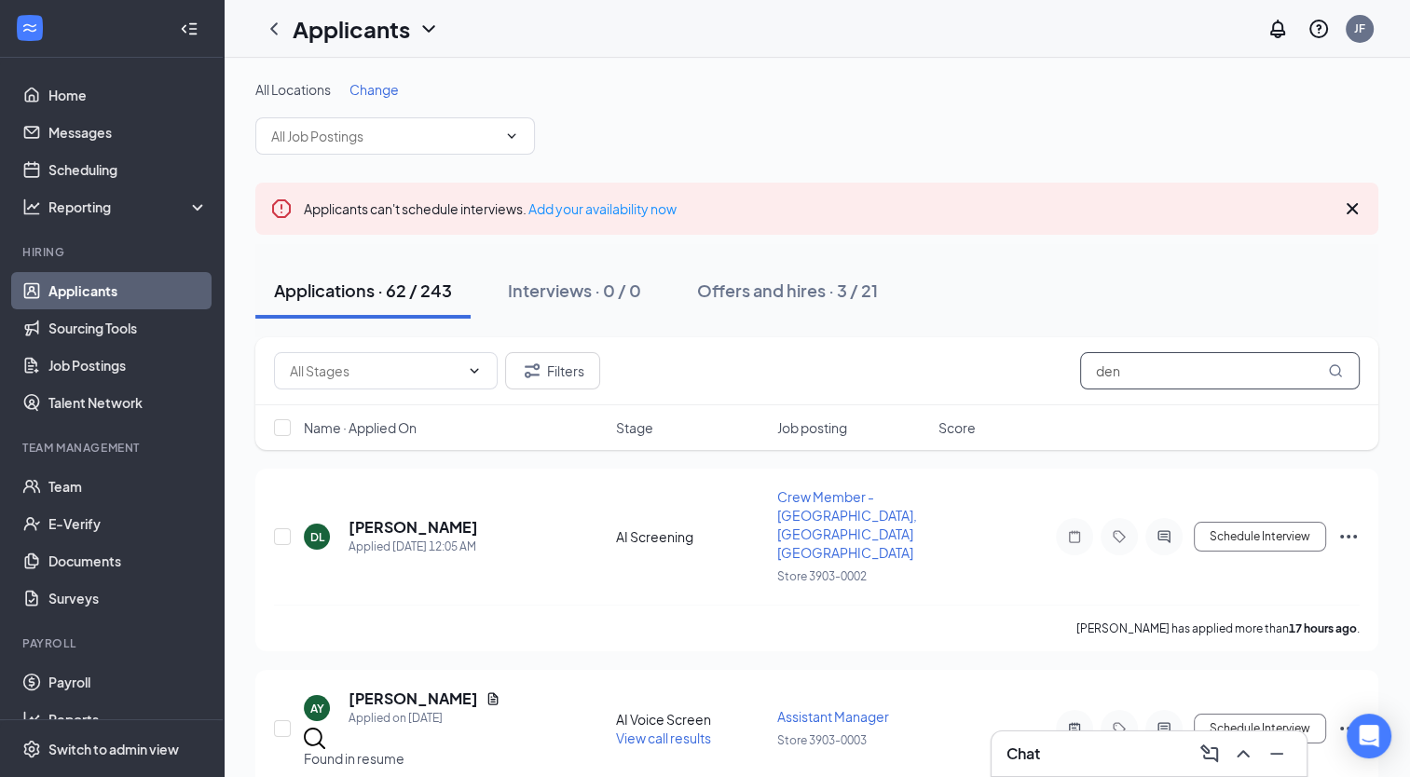
click at [1195, 384] on input "den" at bounding box center [1220, 370] width 280 height 37
type input "d"
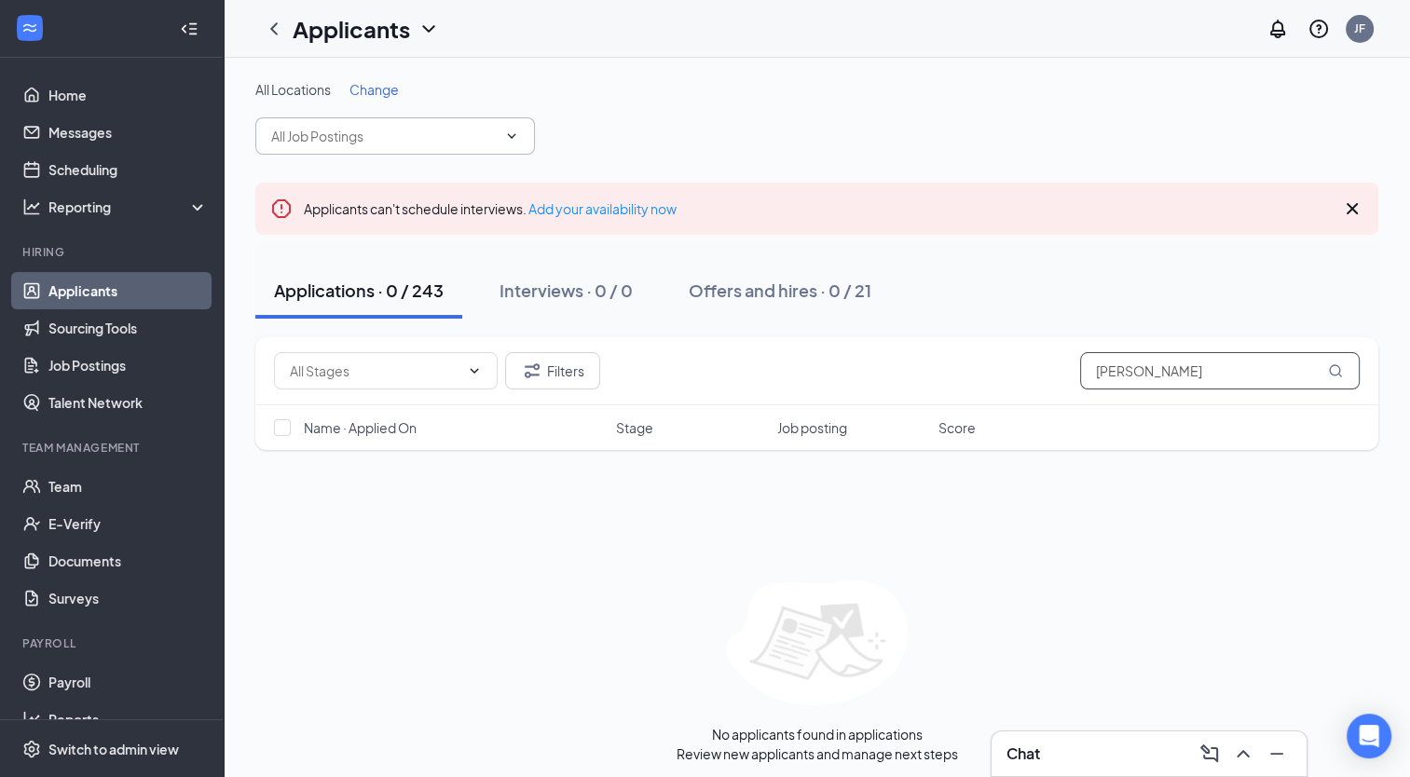
type input "[PERSON_NAME]"
click at [358, 126] on input "text" at bounding box center [384, 136] width 226 height 21
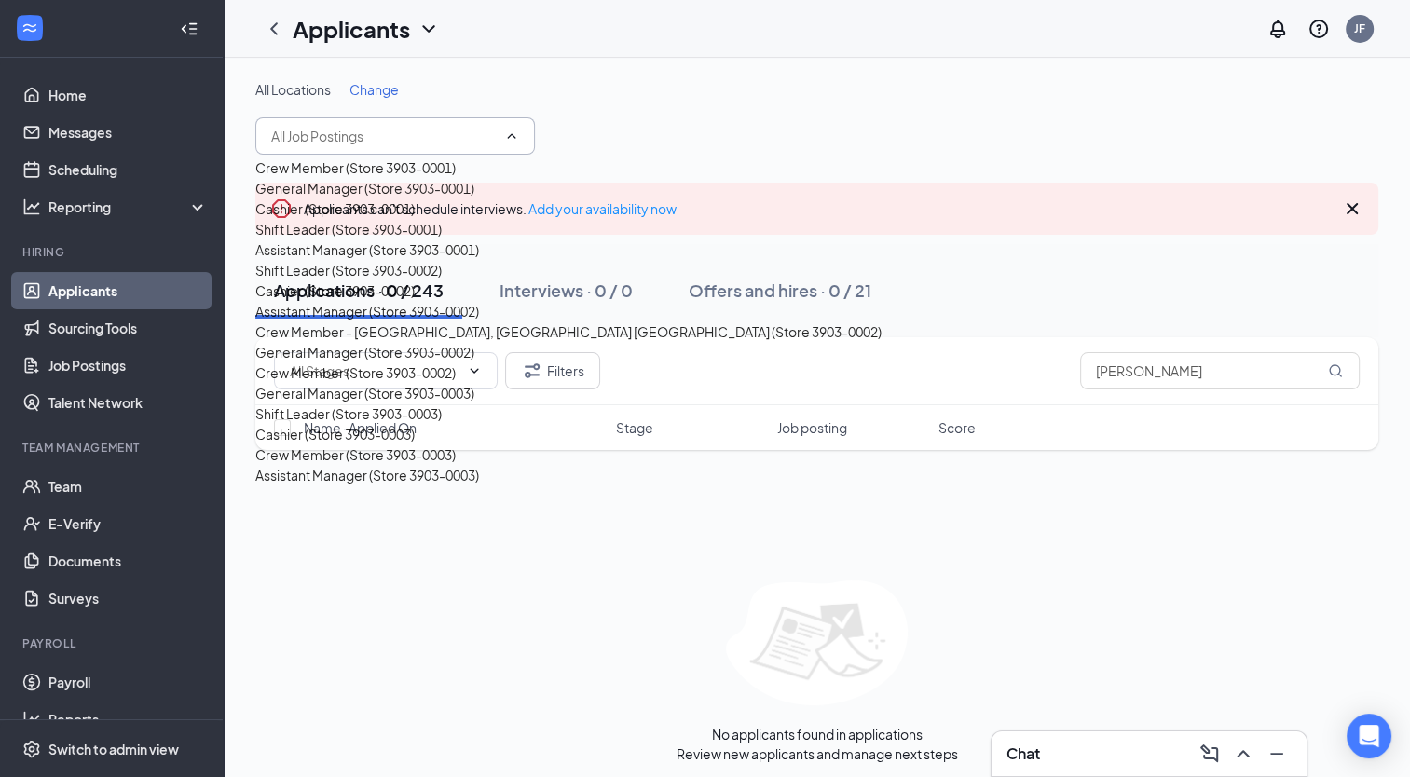
click at [645, 125] on div "All Locations Change" at bounding box center [816, 117] width 1123 height 75
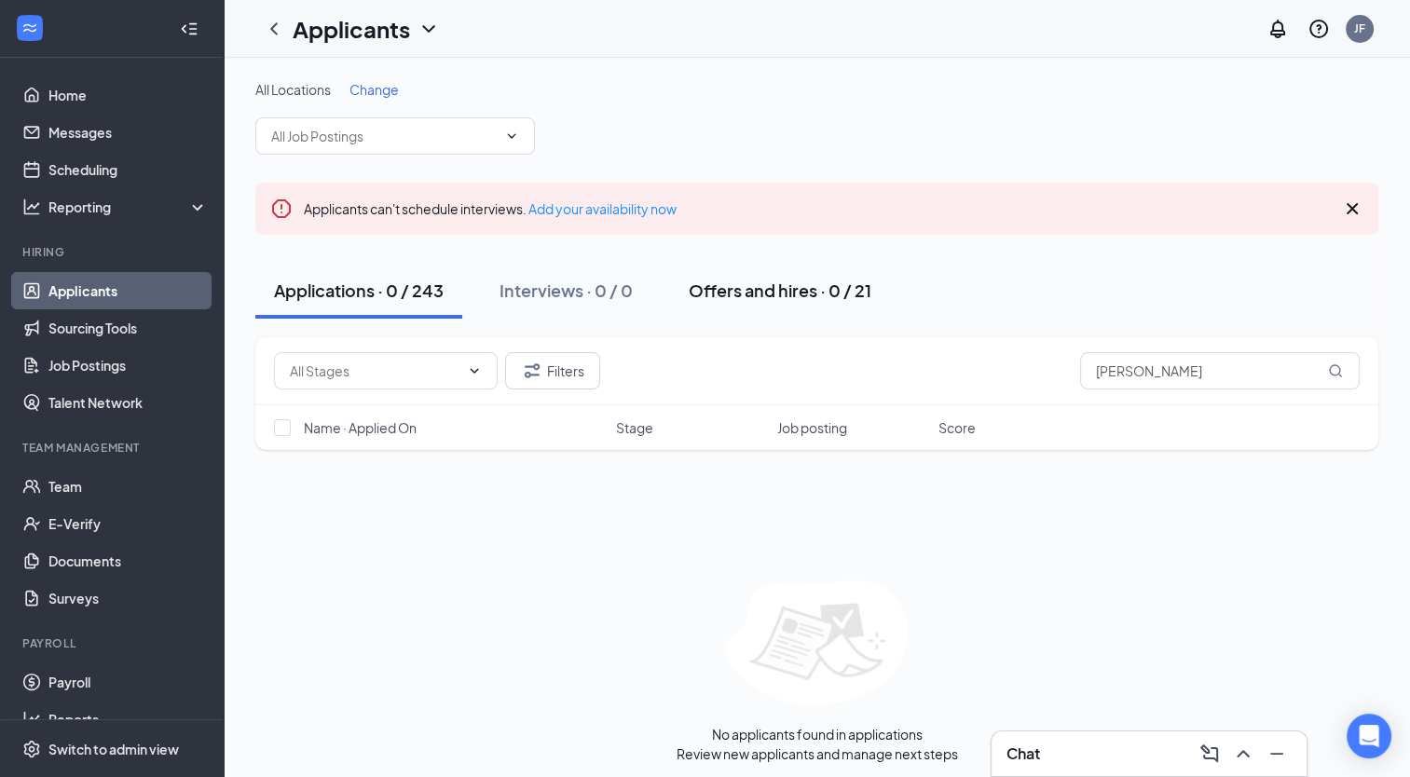
click at [751, 292] on div "Offers and hires · 0 / 21" at bounding box center [780, 290] width 183 height 23
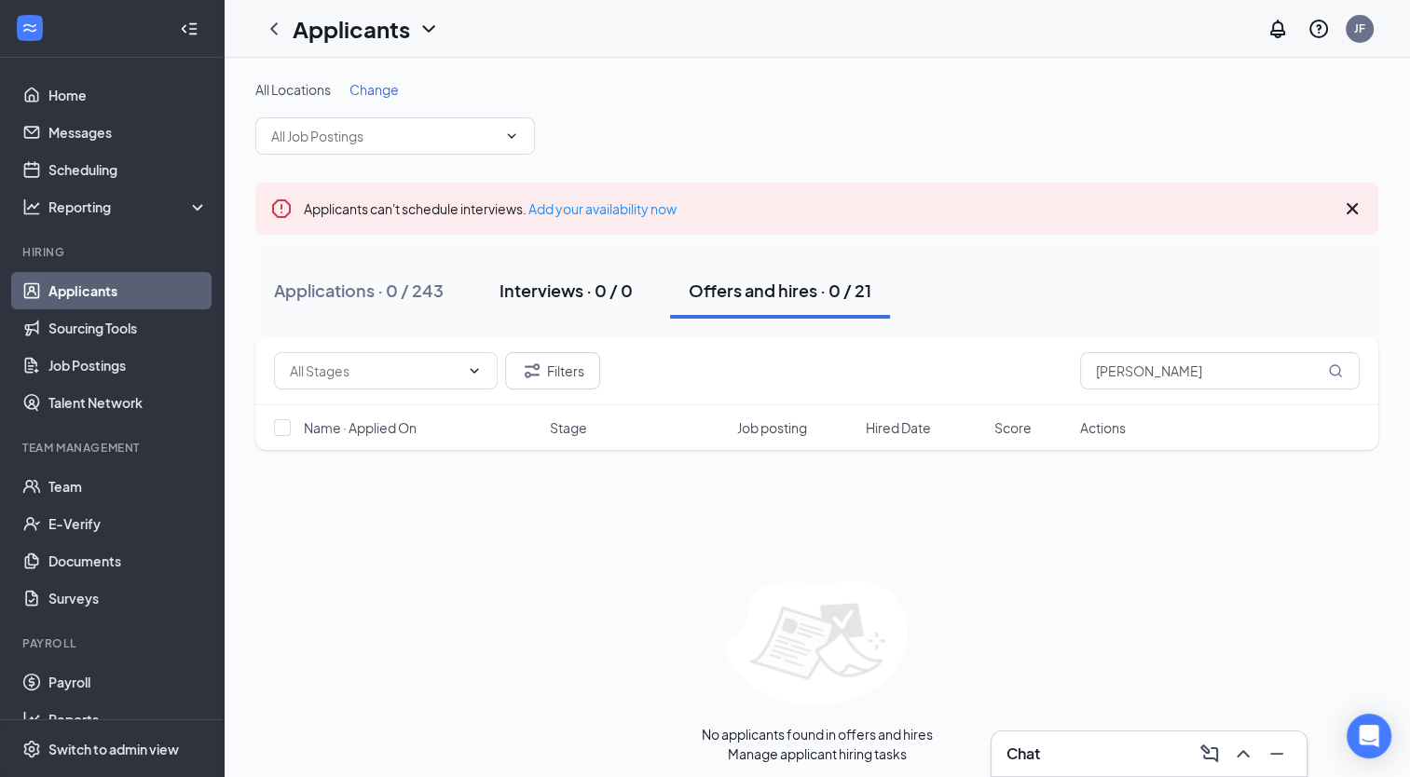
click at [598, 298] on div "Interviews · 0 / 0" at bounding box center [565, 290] width 133 height 23
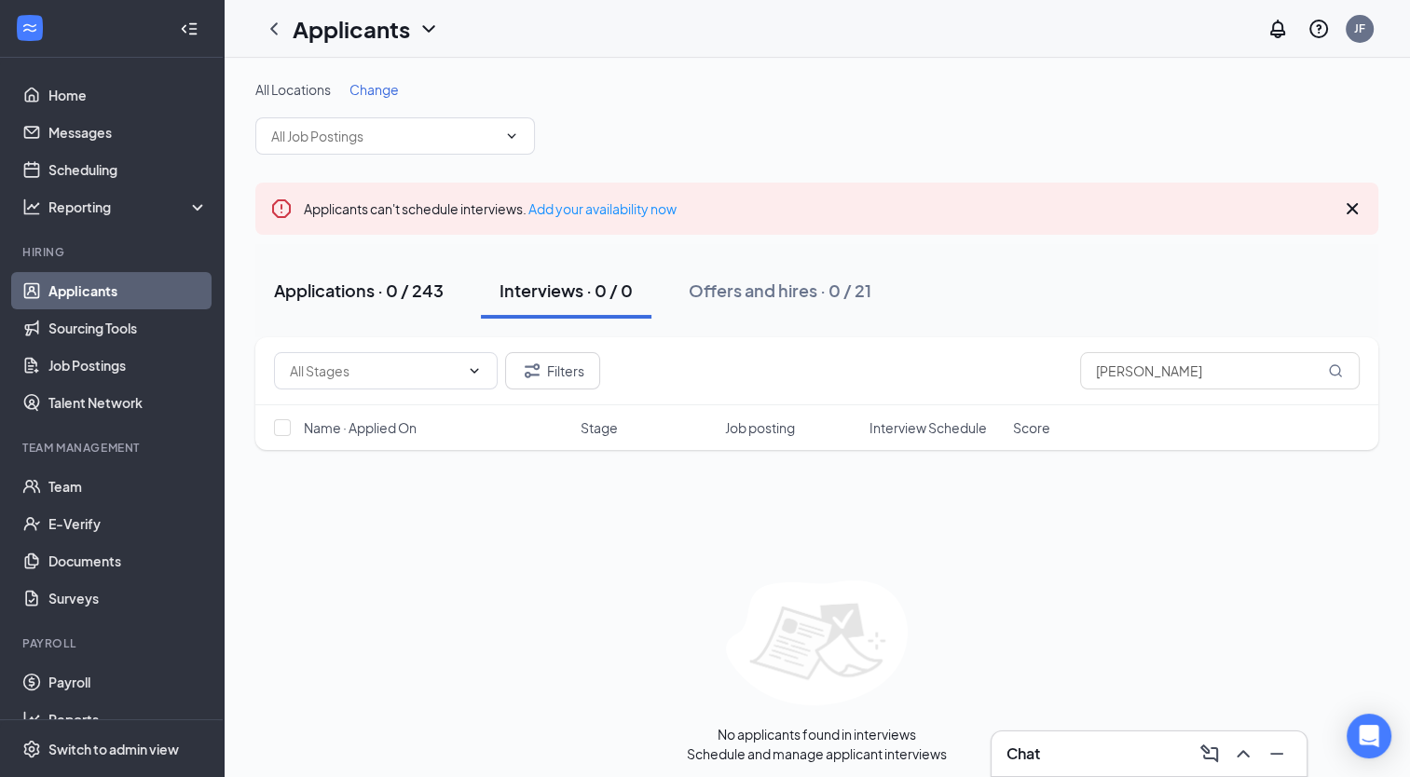
click at [388, 290] on div "Applications · 0 / 243" at bounding box center [359, 290] width 170 height 23
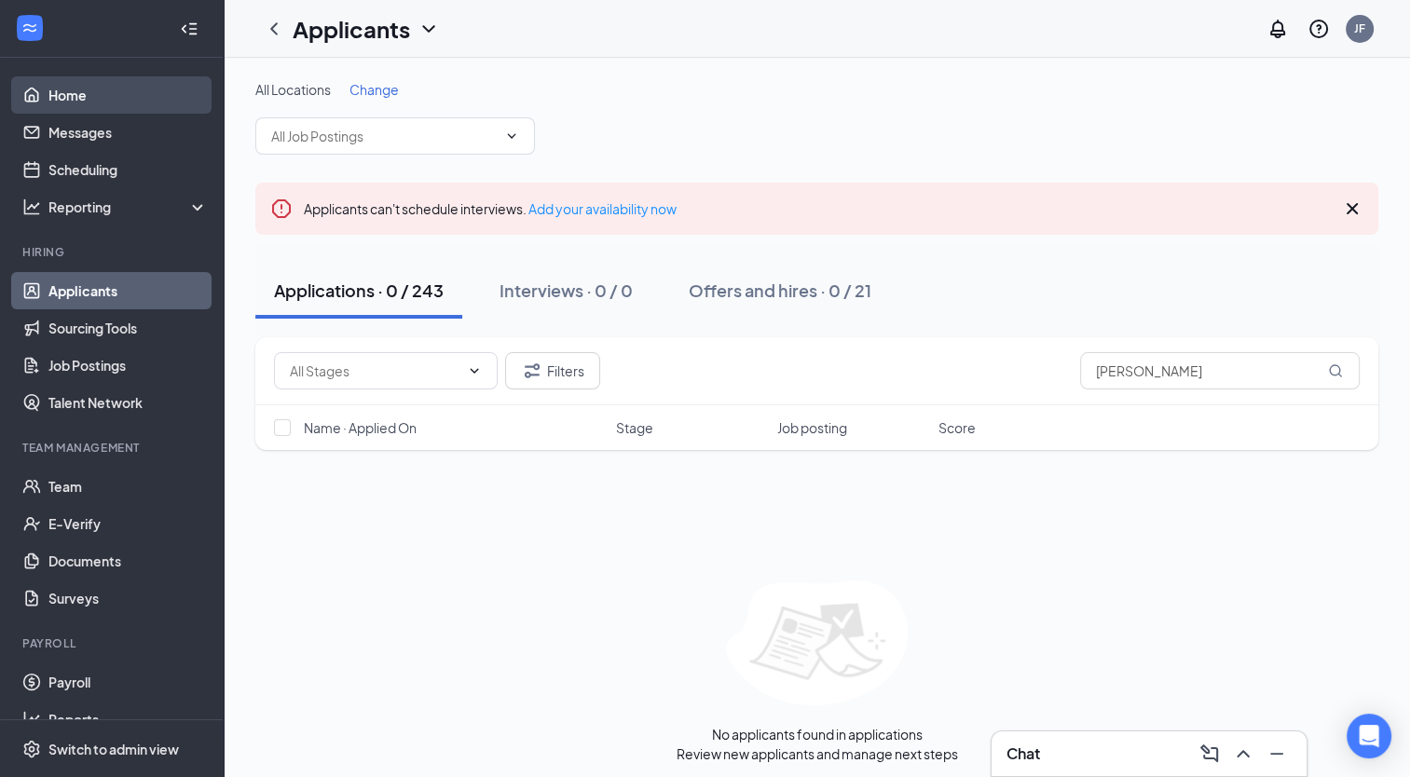
click at [48, 91] on link "Home" at bounding box center [127, 94] width 159 height 37
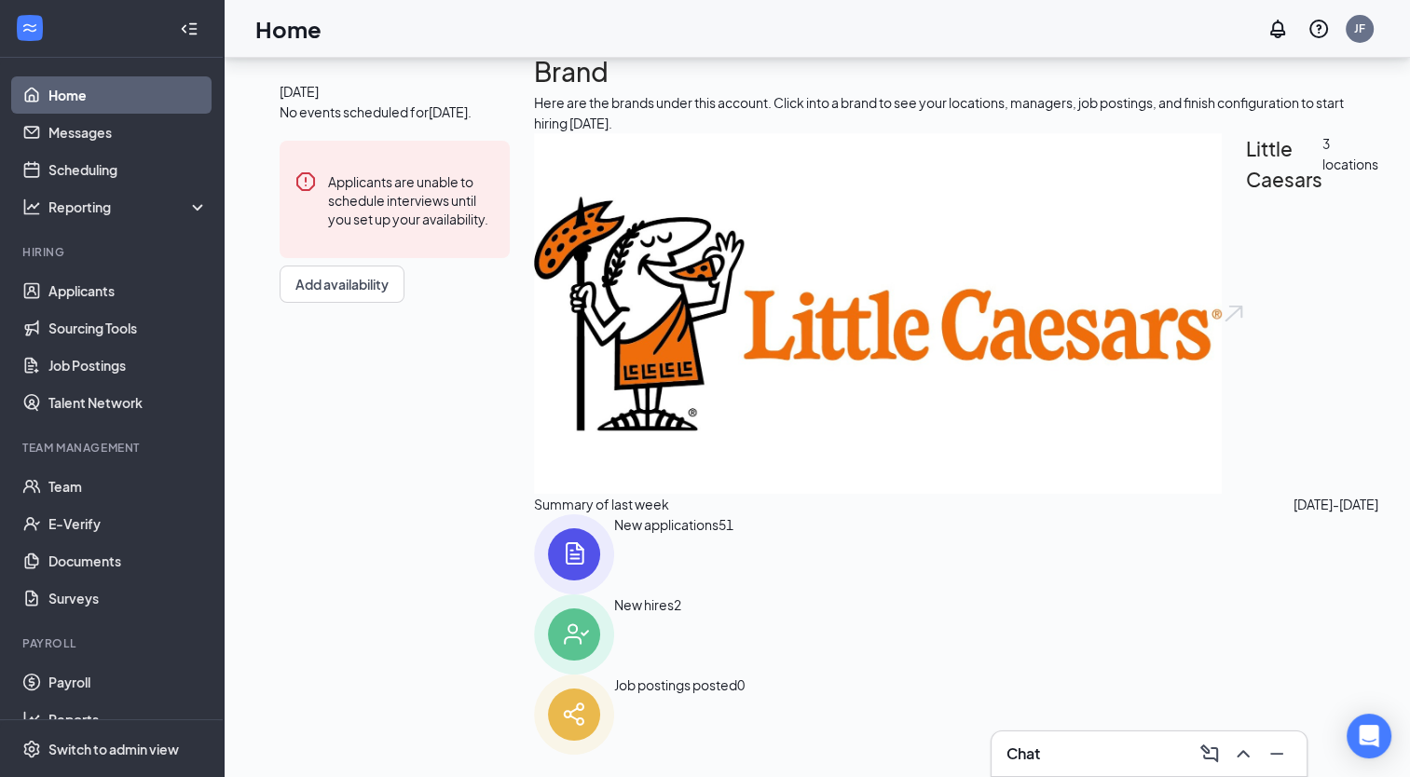
scroll to position [132, 0]
click at [614, 535] on img at bounding box center [574, 554] width 80 height 80
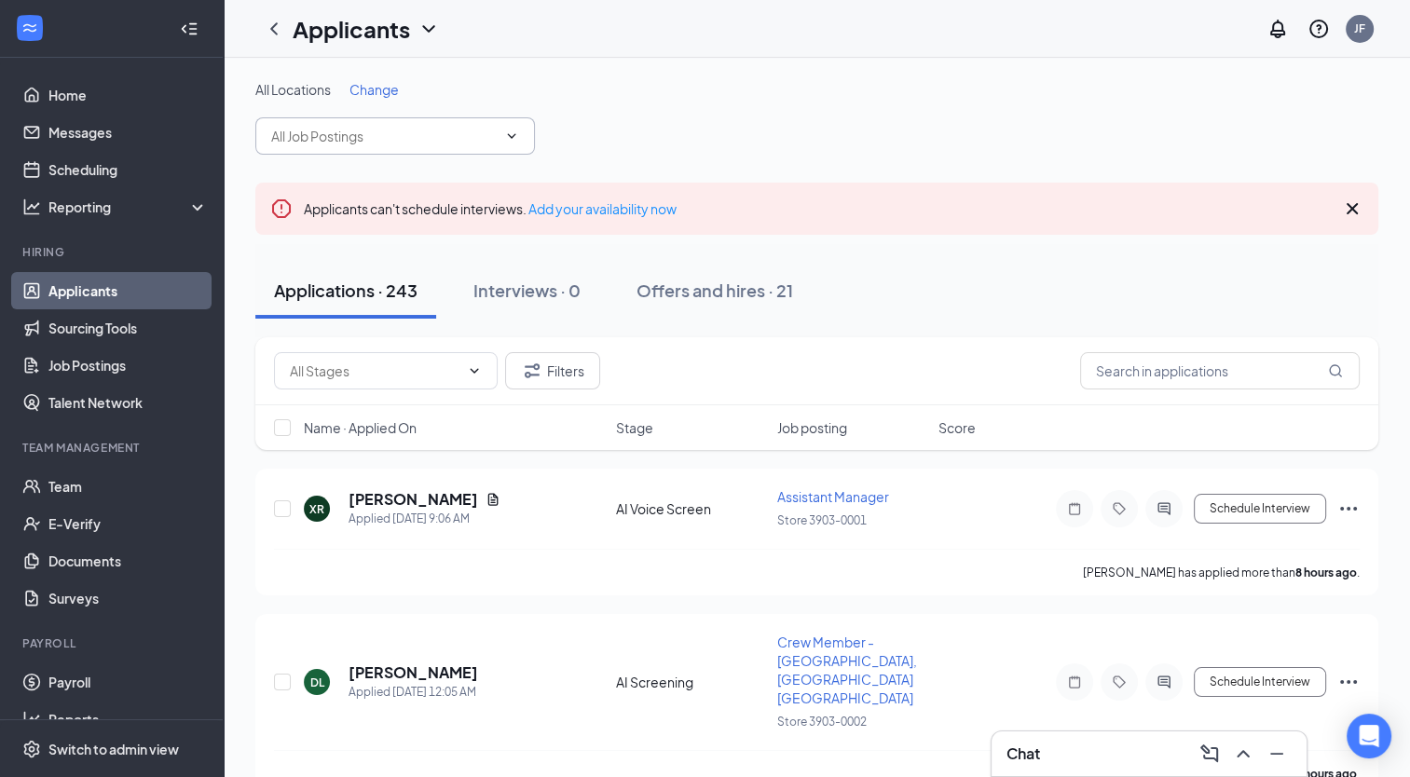
click at [384, 136] on input "text" at bounding box center [384, 136] width 226 height 21
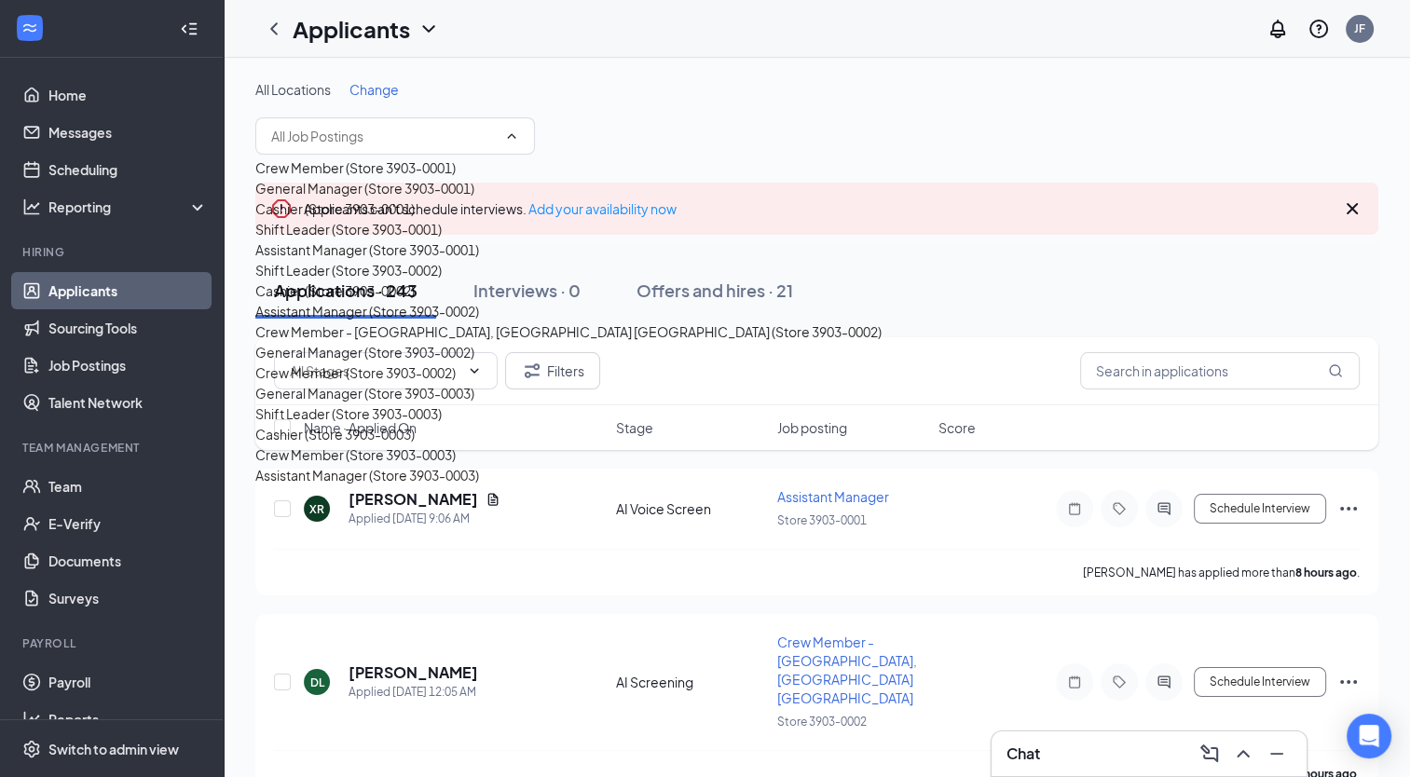
click at [306, 219] on div "Cashier (Store 3903-0001)" at bounding box center [334, 208] width 159 height 21
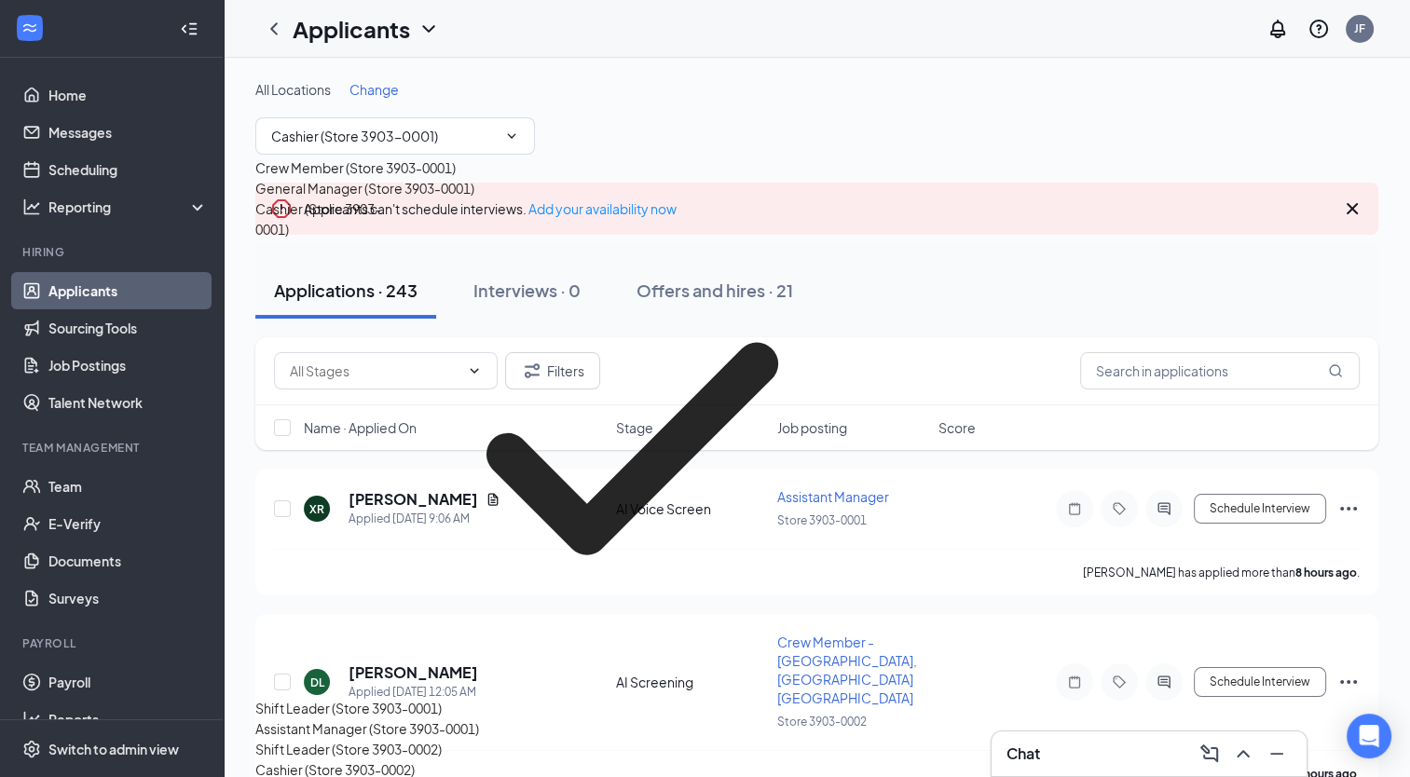
type input "Cashier (Store 3903-0001)"
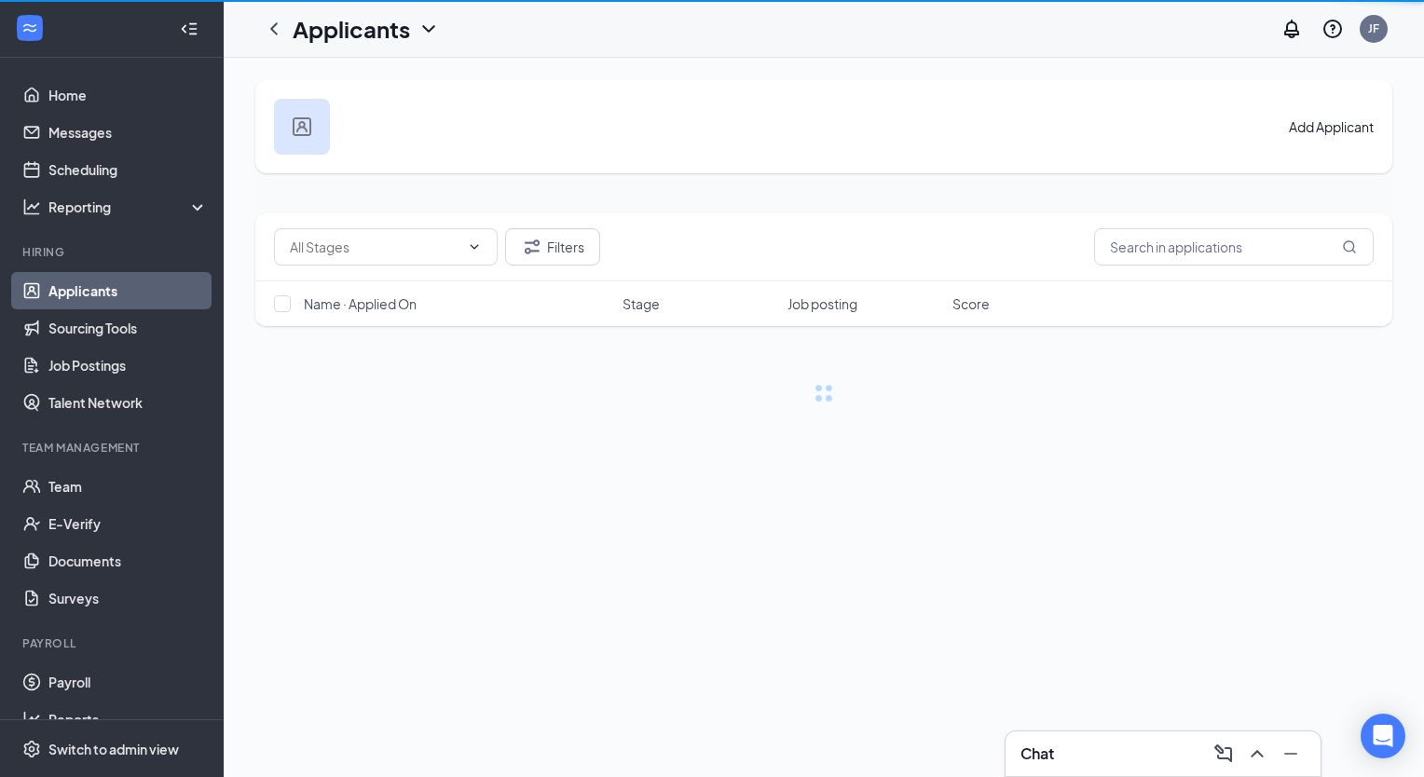
click at [435, 132] on div "Add Applicant" at bounding box center [823, 126] width 1137 height 93
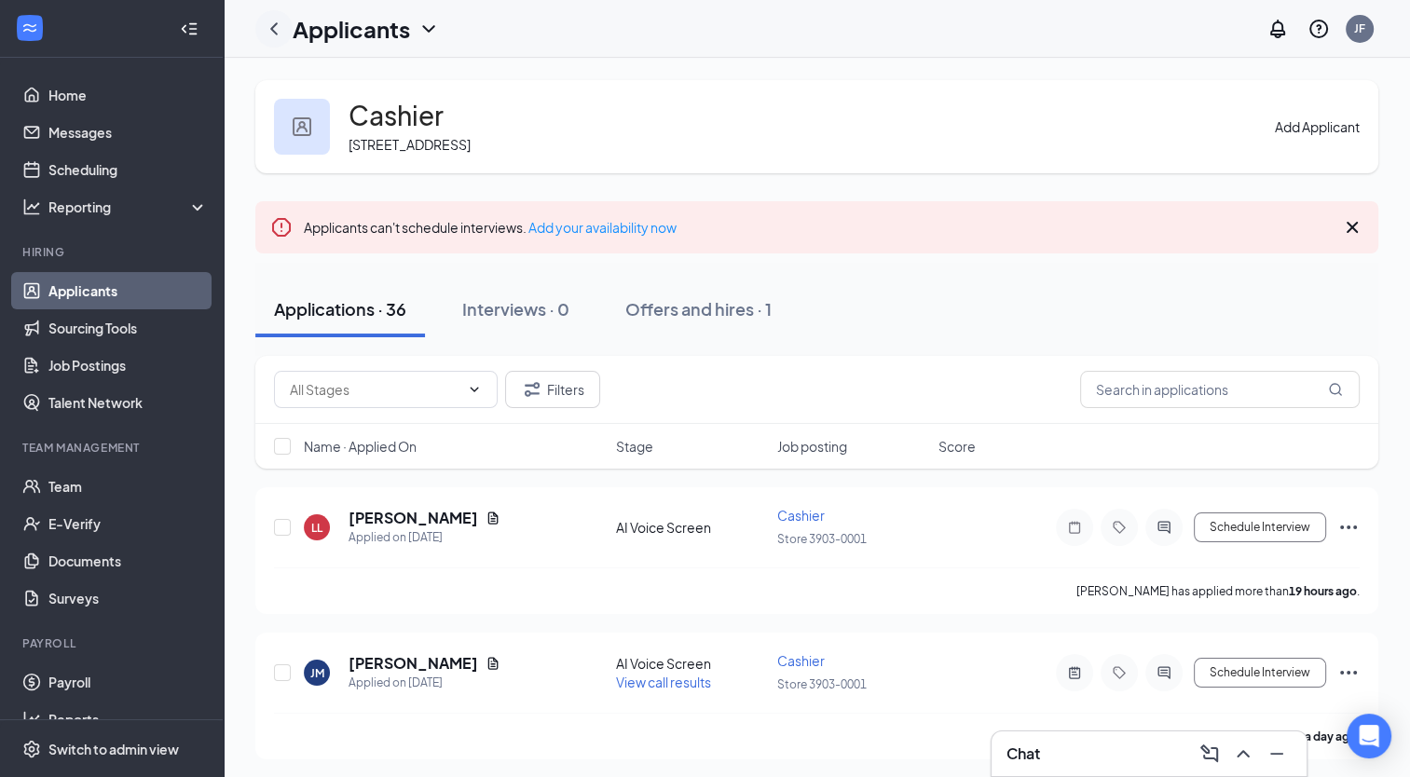
click at [280, 32] on icon "ChevronLeft" at bounding box center [274, 29] width 22 height 22
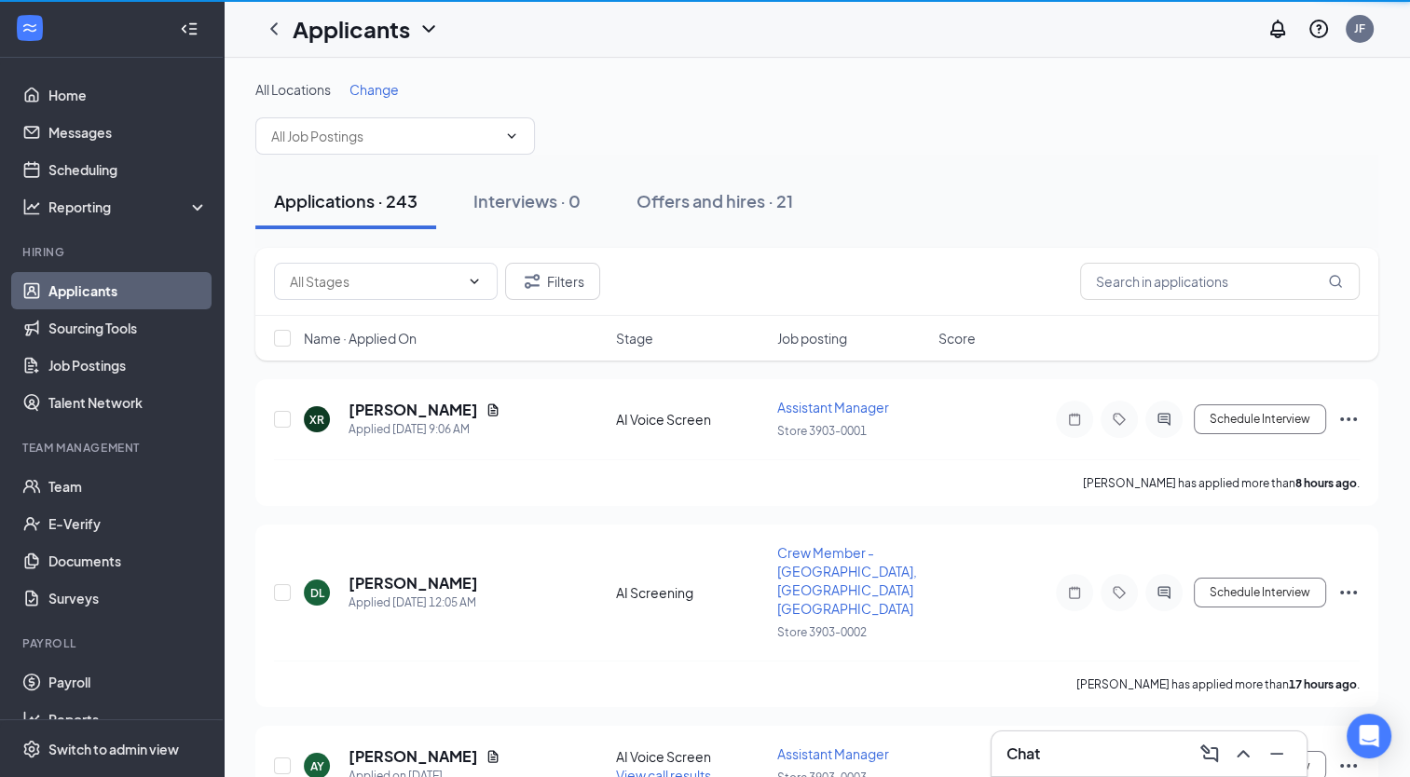
click at [368, 88] on span "Change" at bounding box center [373, 89] width 49 height 17
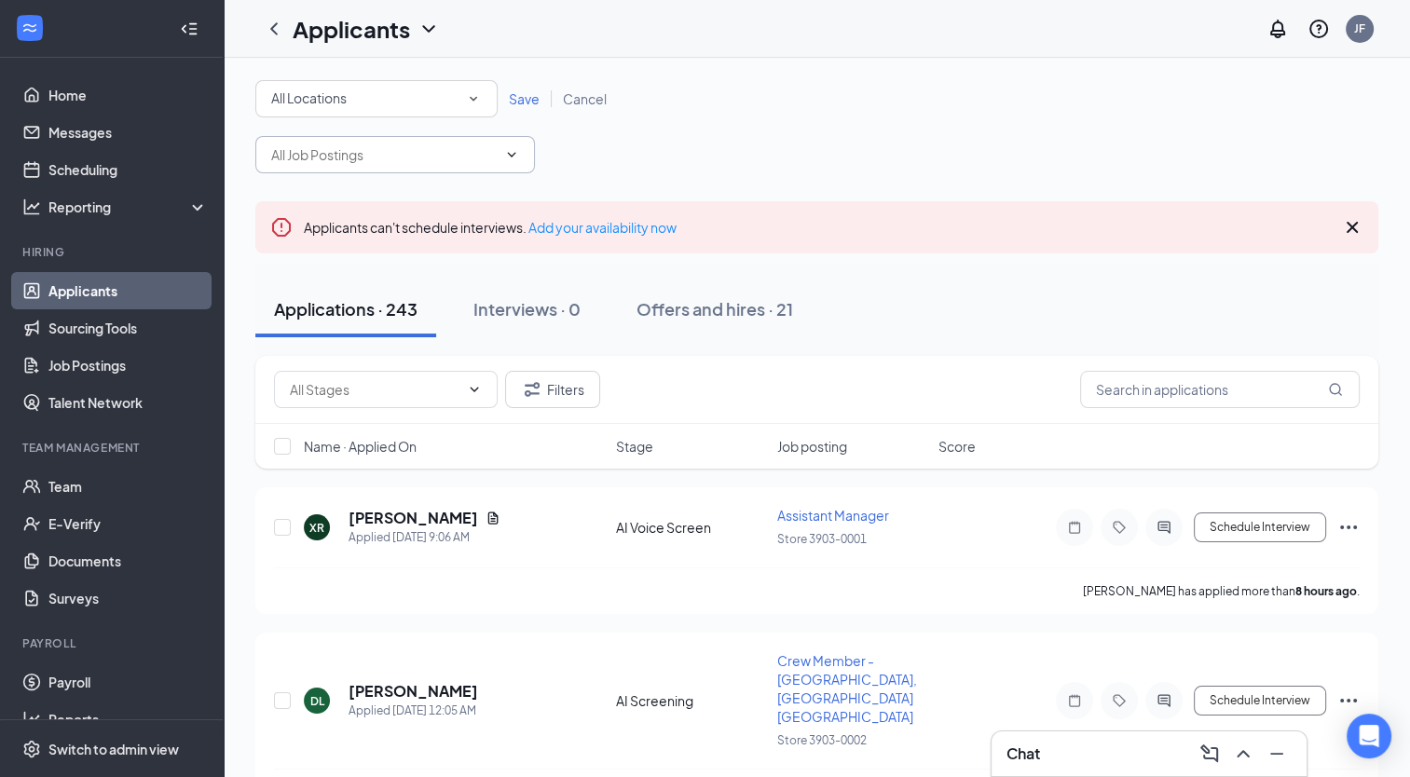
click at [488, 147] on input "text" at bounding box center [384, 154] width 226 height 21
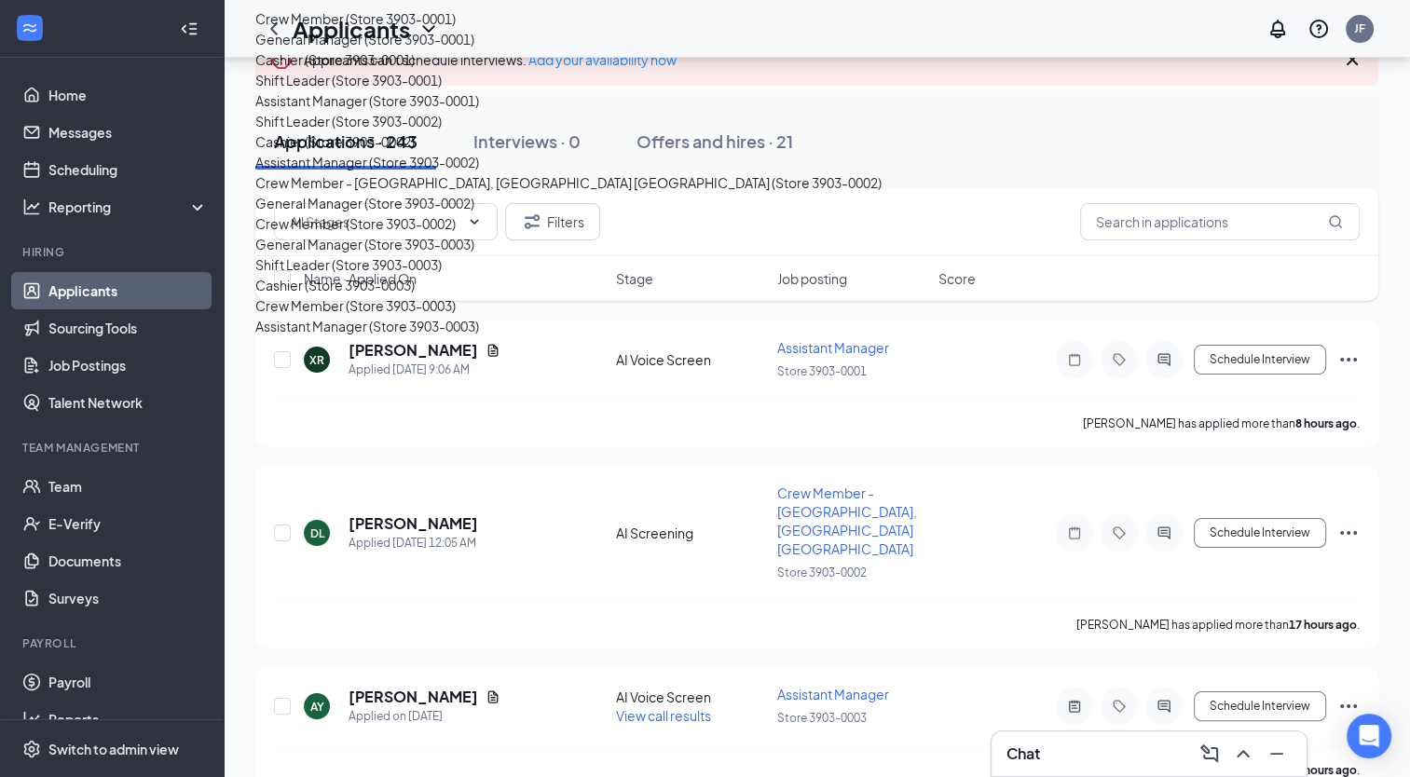
scroll to position [280, 0]
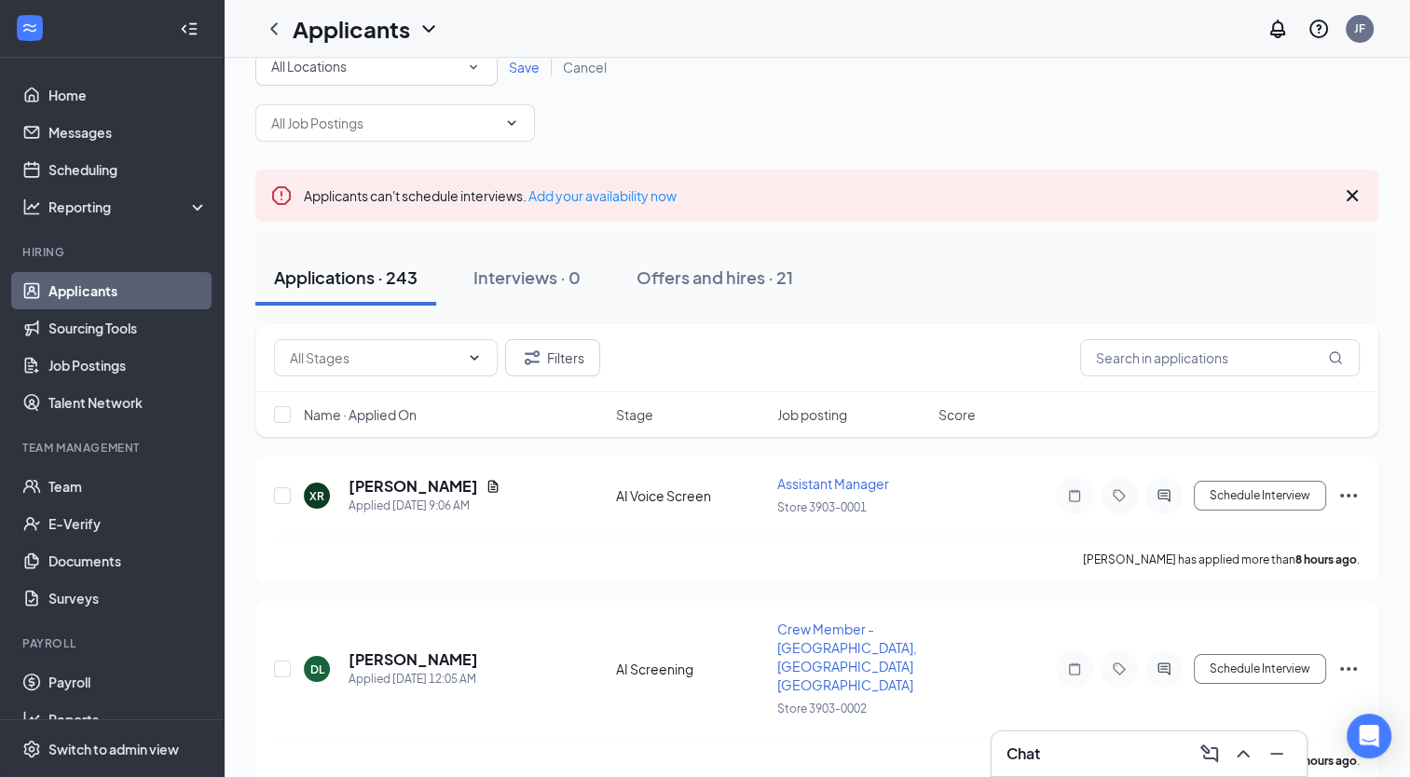
scroll to position [0, 0]
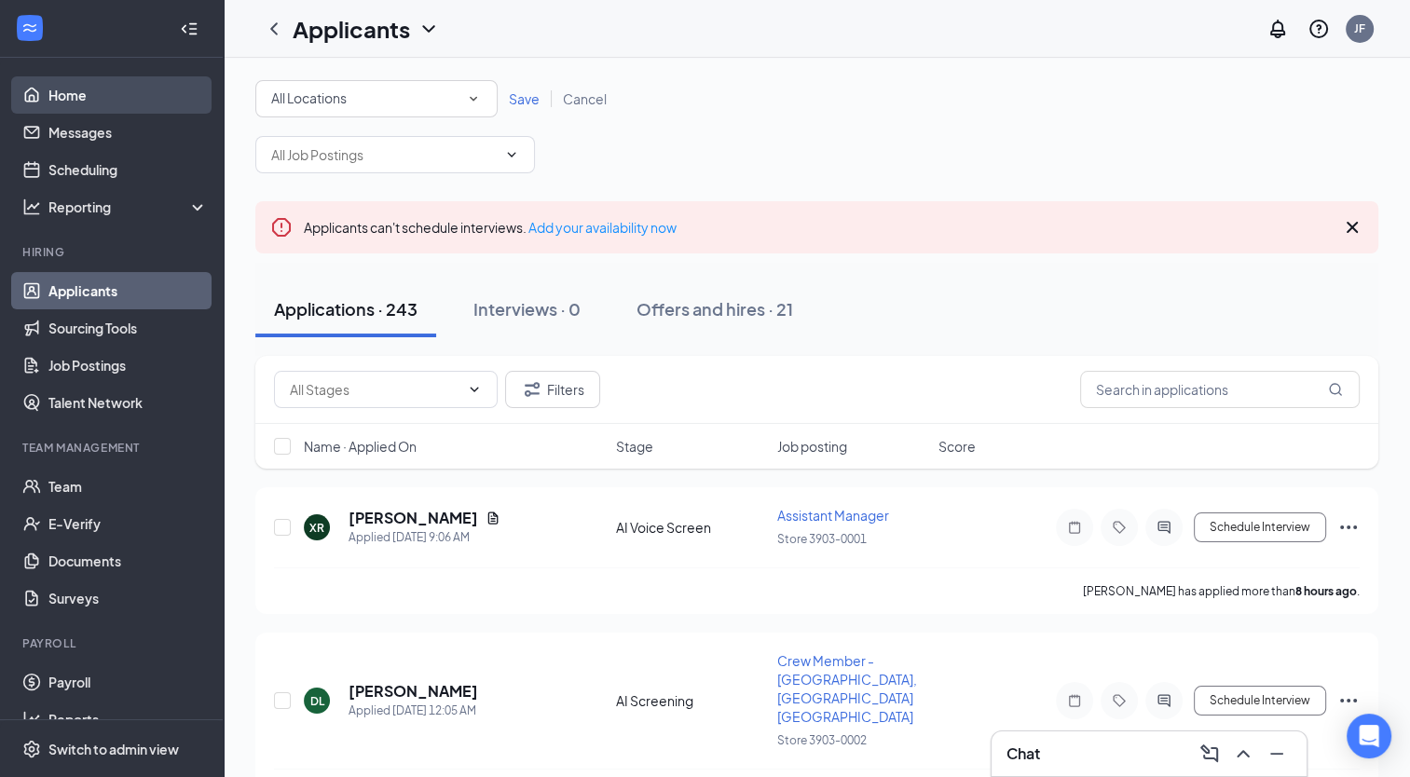
click at [56, 91] on link "Home" at bounding box center [127, 94] width 159 height 37
